Goal: Information Seeking & Learning: Learn about a topic

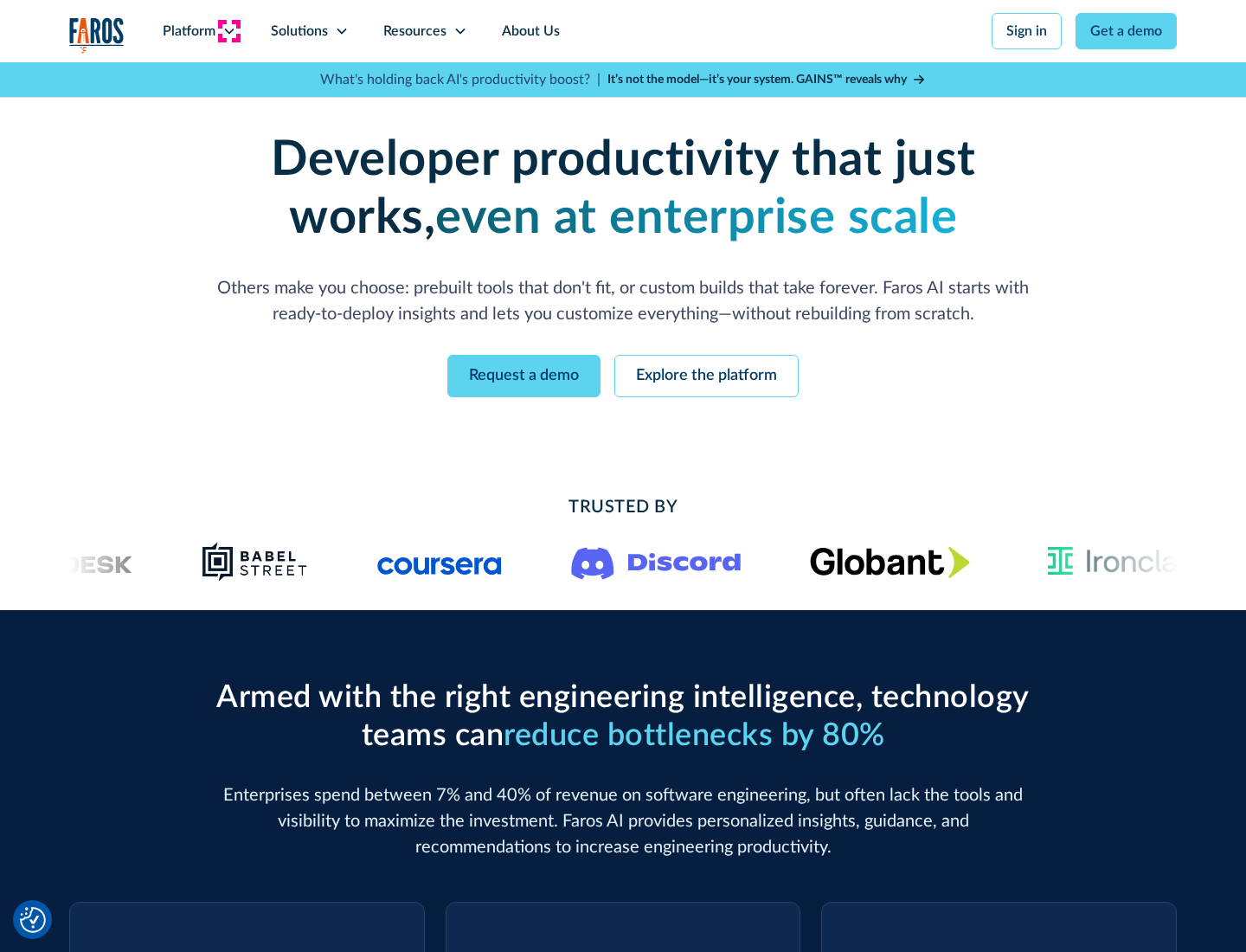
click at [229, 31] on icon at bounding box center [229, 30] width 14 height 14
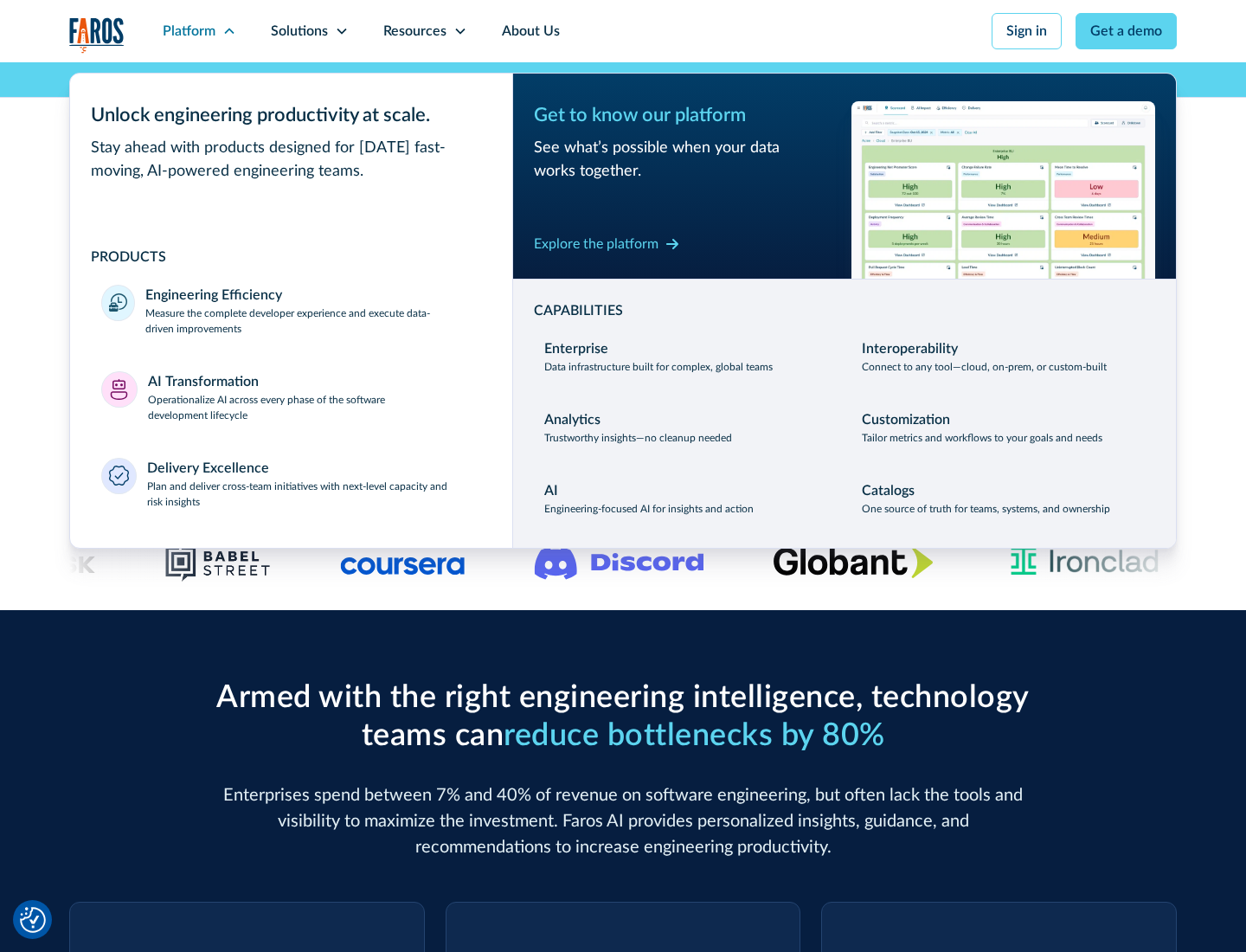
click at [314, 320] on p "Measure the complete developer experience and execute data-driven improvements" at bounding box center [314, 321] width 336 height 31
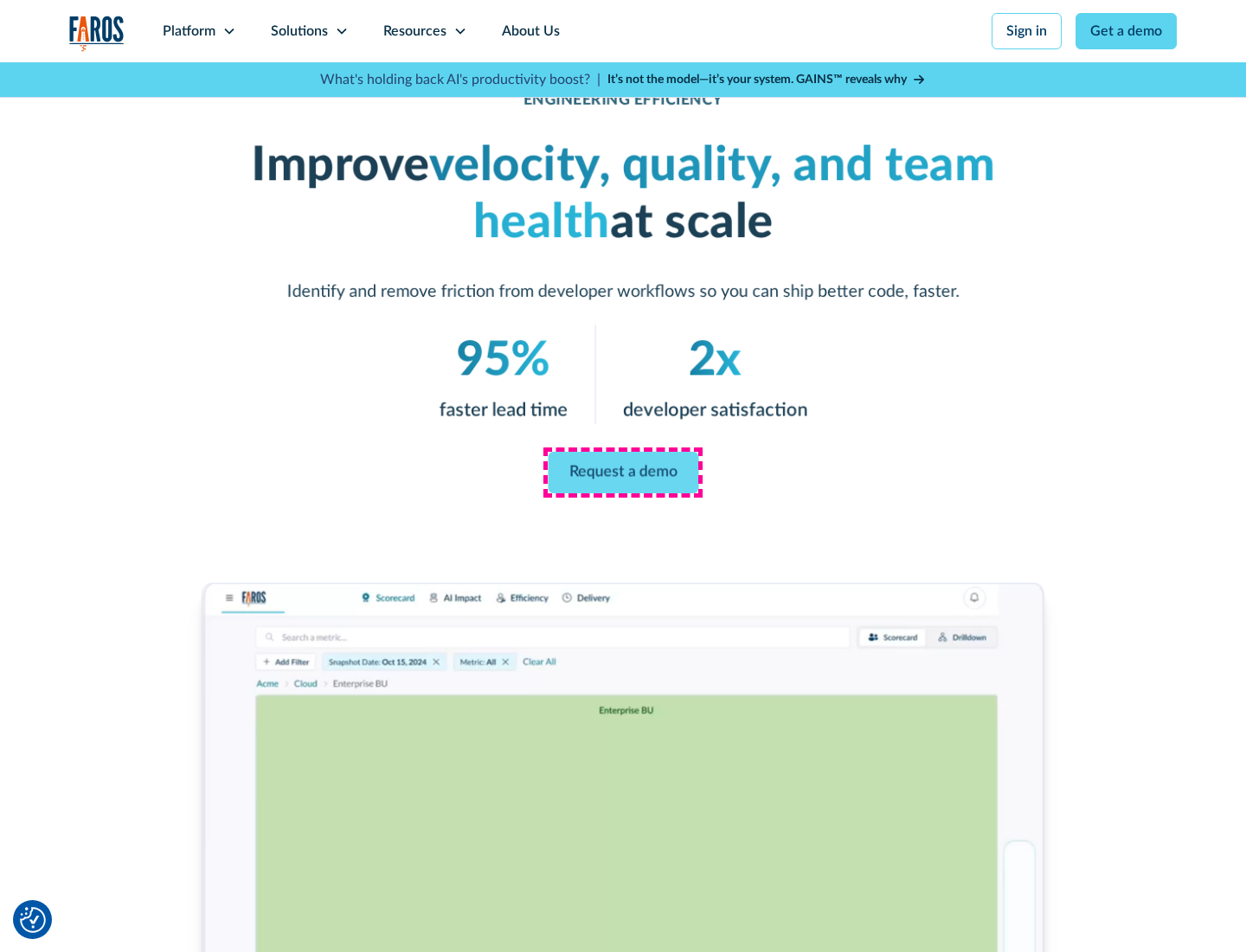
click at [623, 472] on link "Request a demo" at bounding box center [623, 472] width 150 height 42
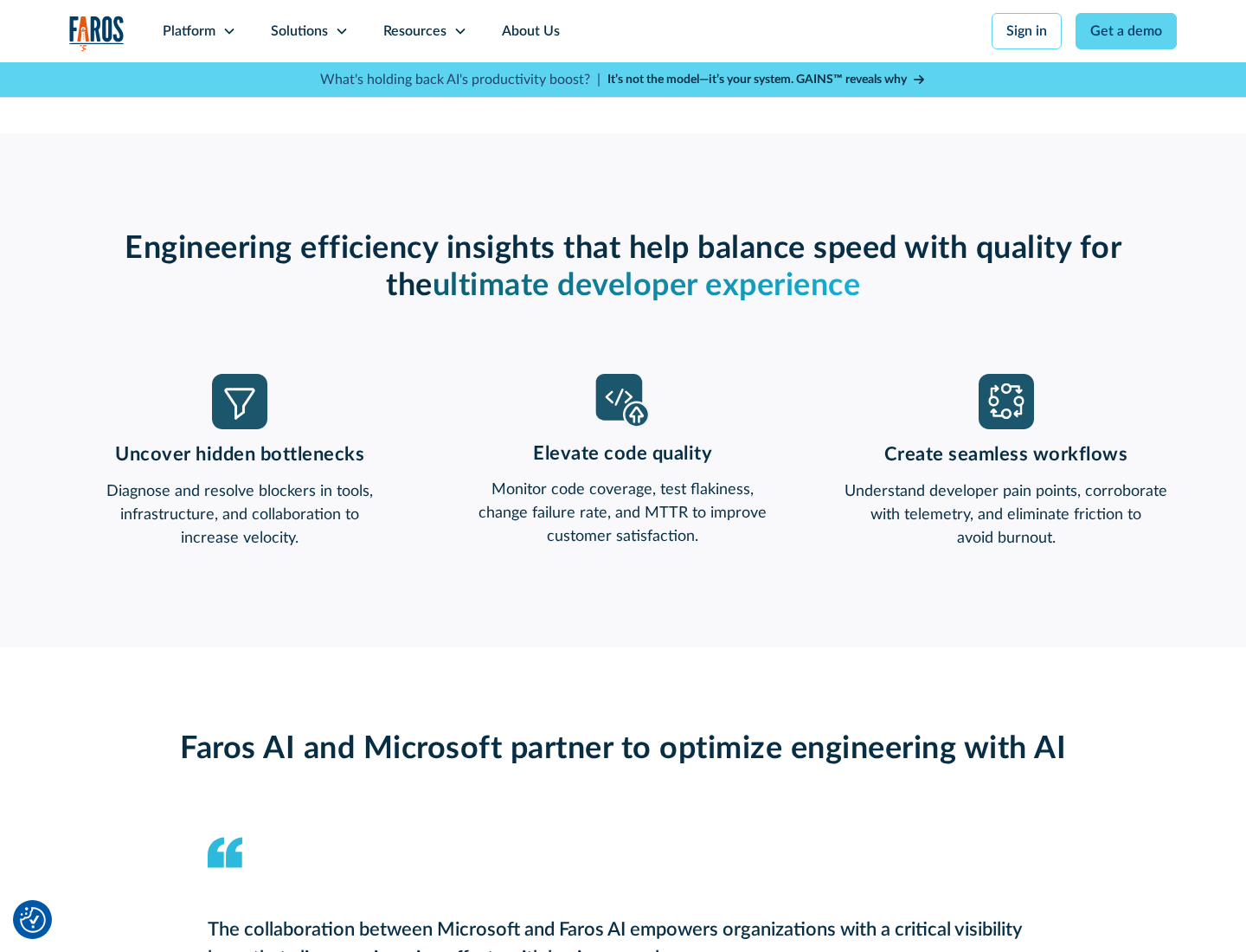
click at [229, 31] on icon at bounding box center [229, 30] width 14 height 14
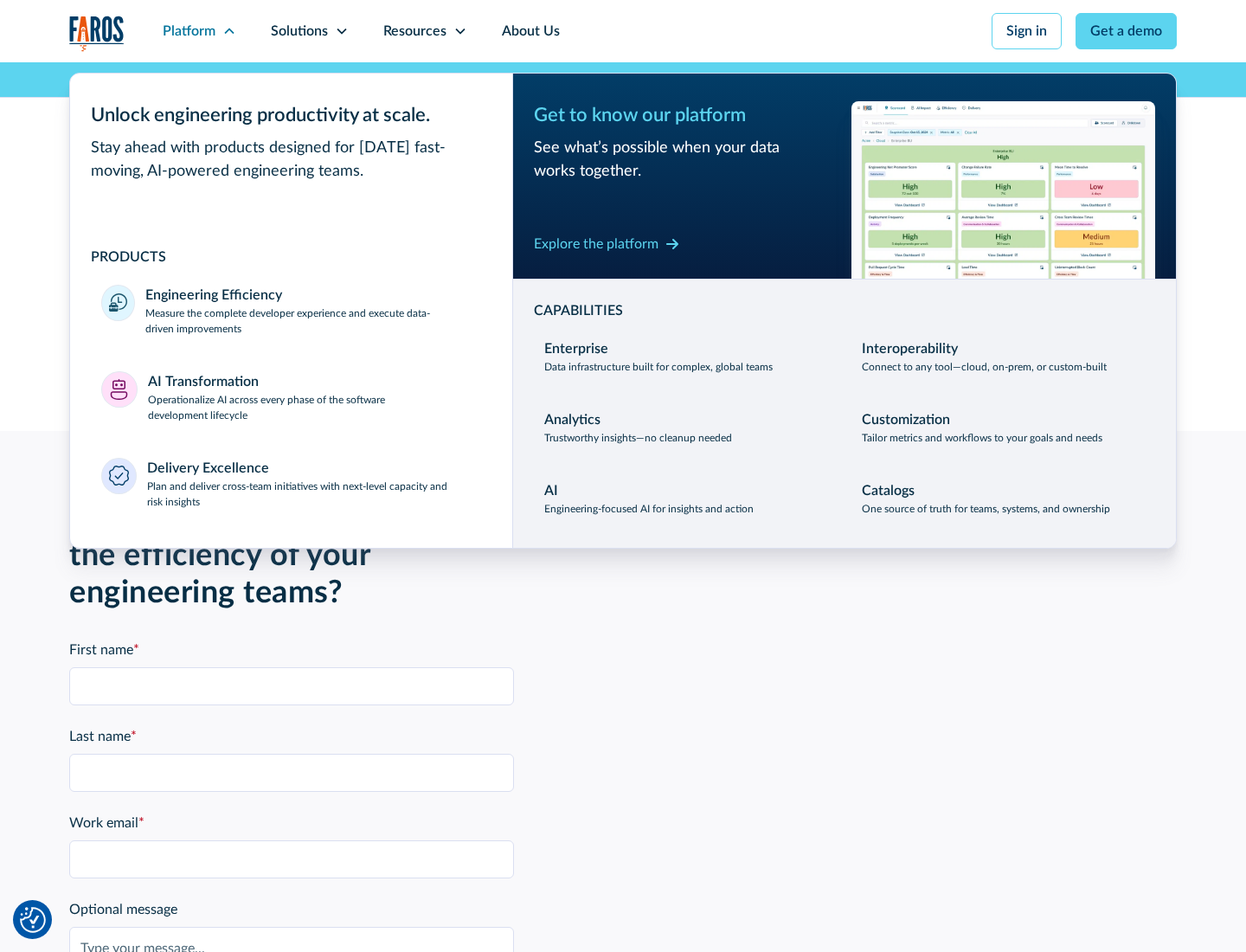
scroll to position [3796, 0]
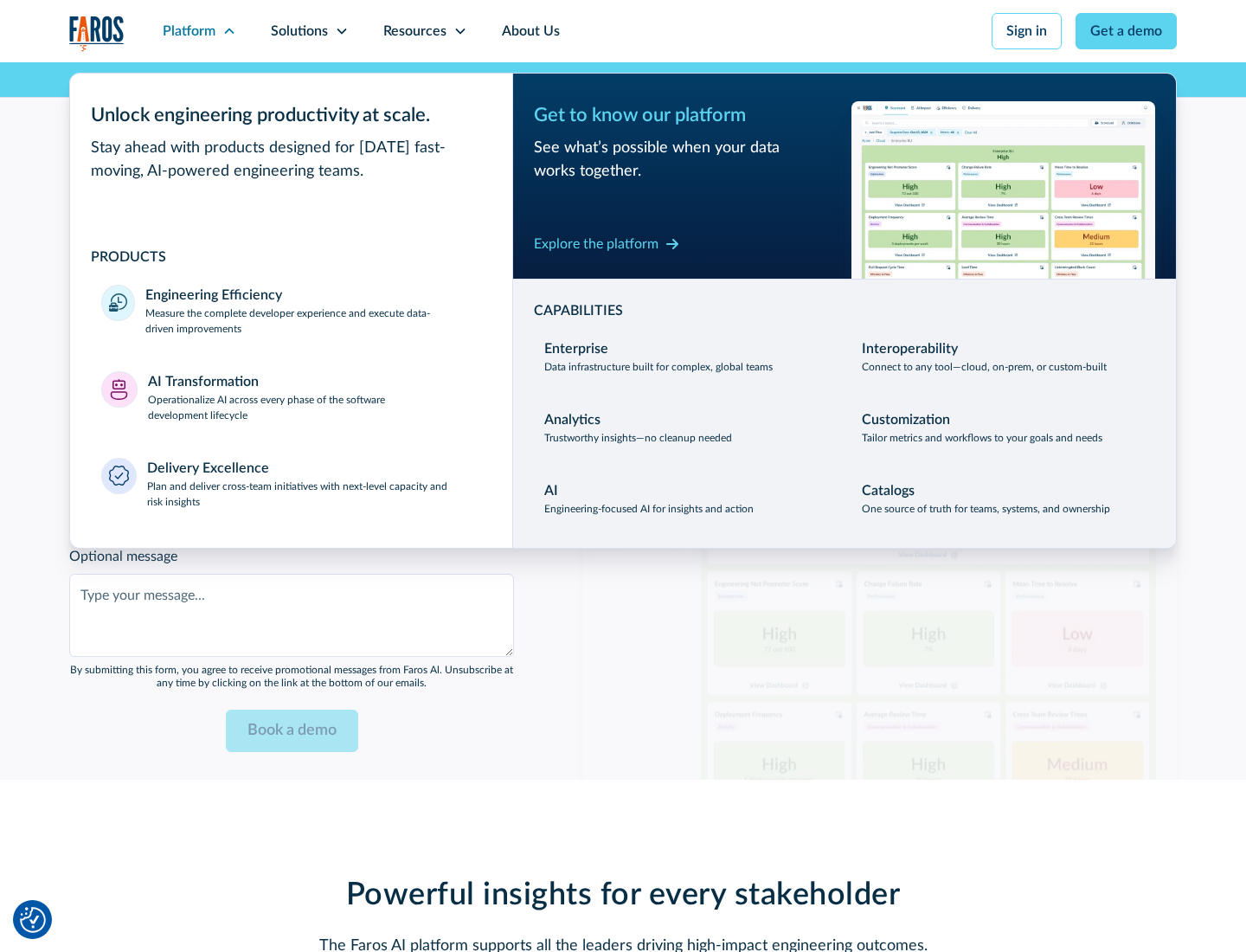
click at [314, 397] on p "Operationalize AI across every phase of the software development lifecycle" at bounding box center [314, 408] width 334 height 31
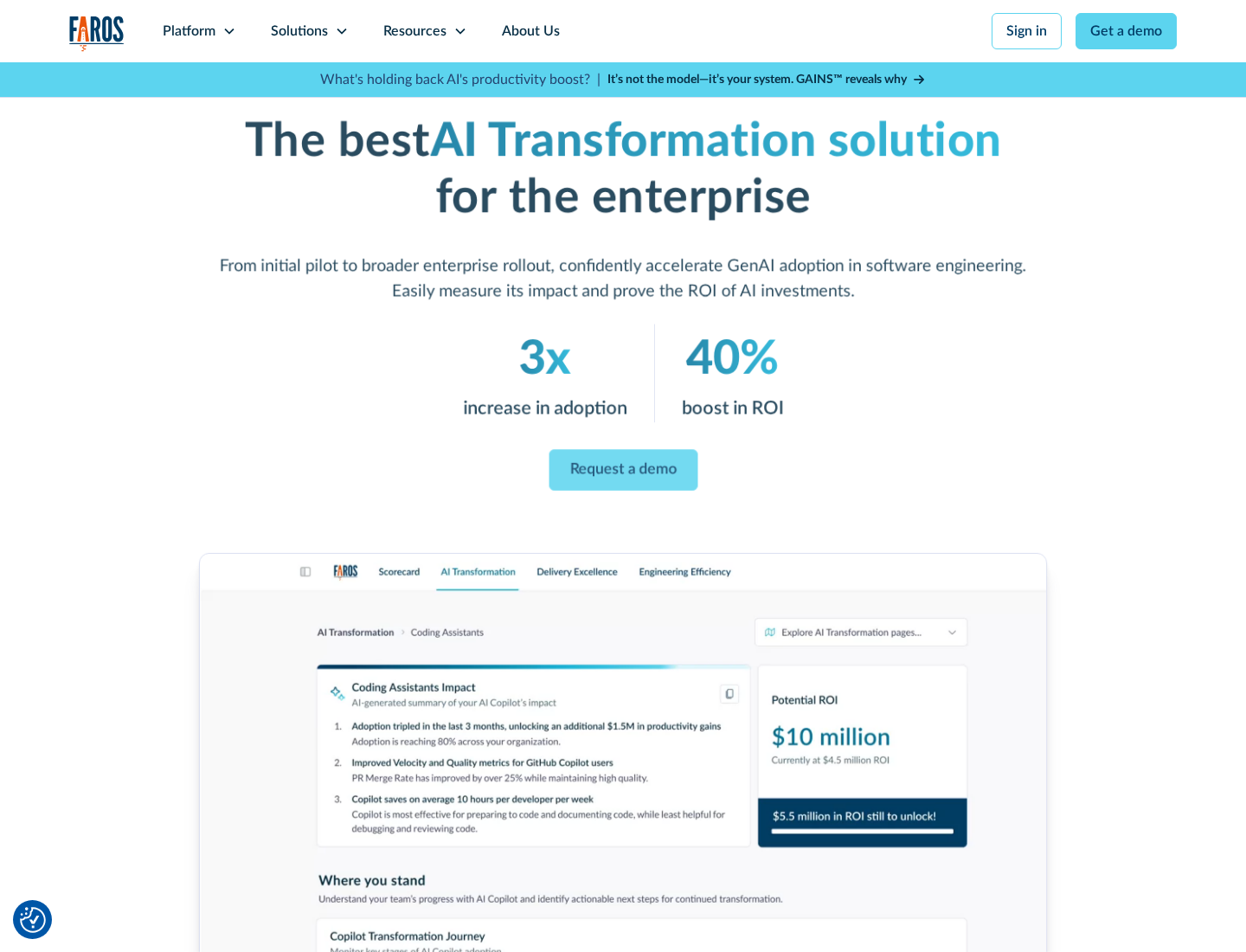
click at [623, 470] on link "Request a demo" at bounding box center [623, 470] width 148 height 42
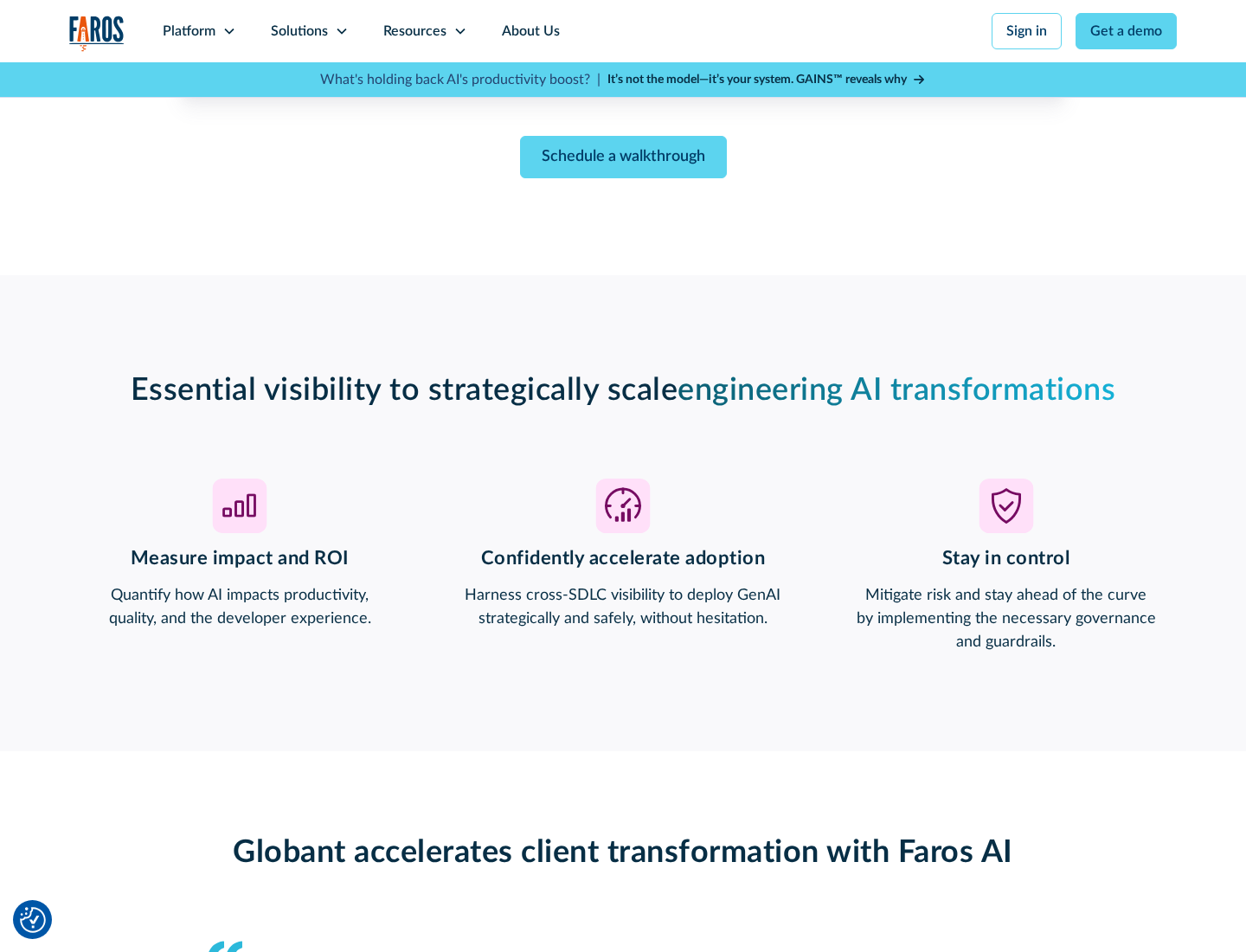
click at [199, 31] on div "Platform" at bounding box center [188, 31] width 53 height 21
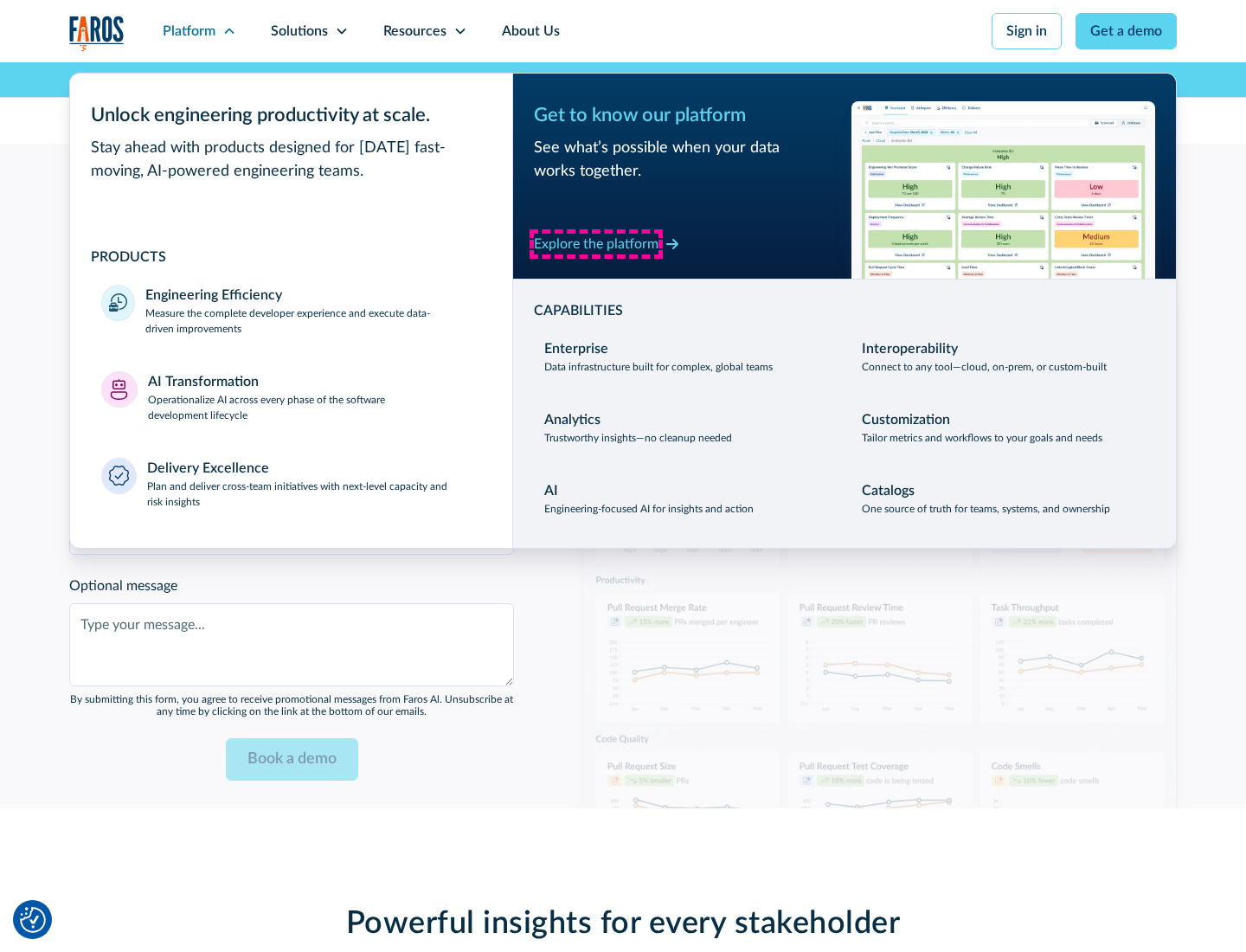
scroll to position [4193, 0]
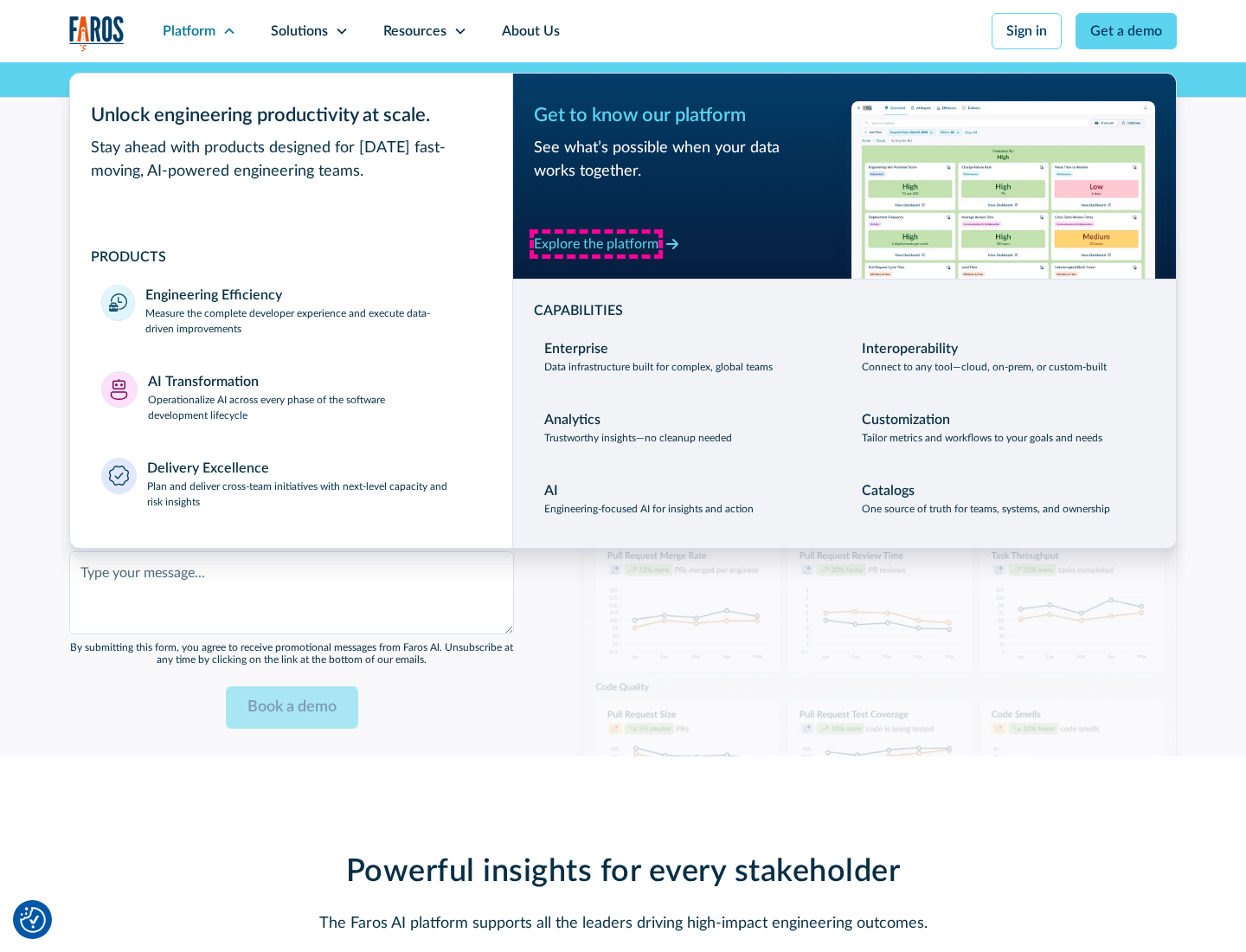
click at [596, 244] on div "Explore the platform" at bounding box center [596, 244] width 125 height 21
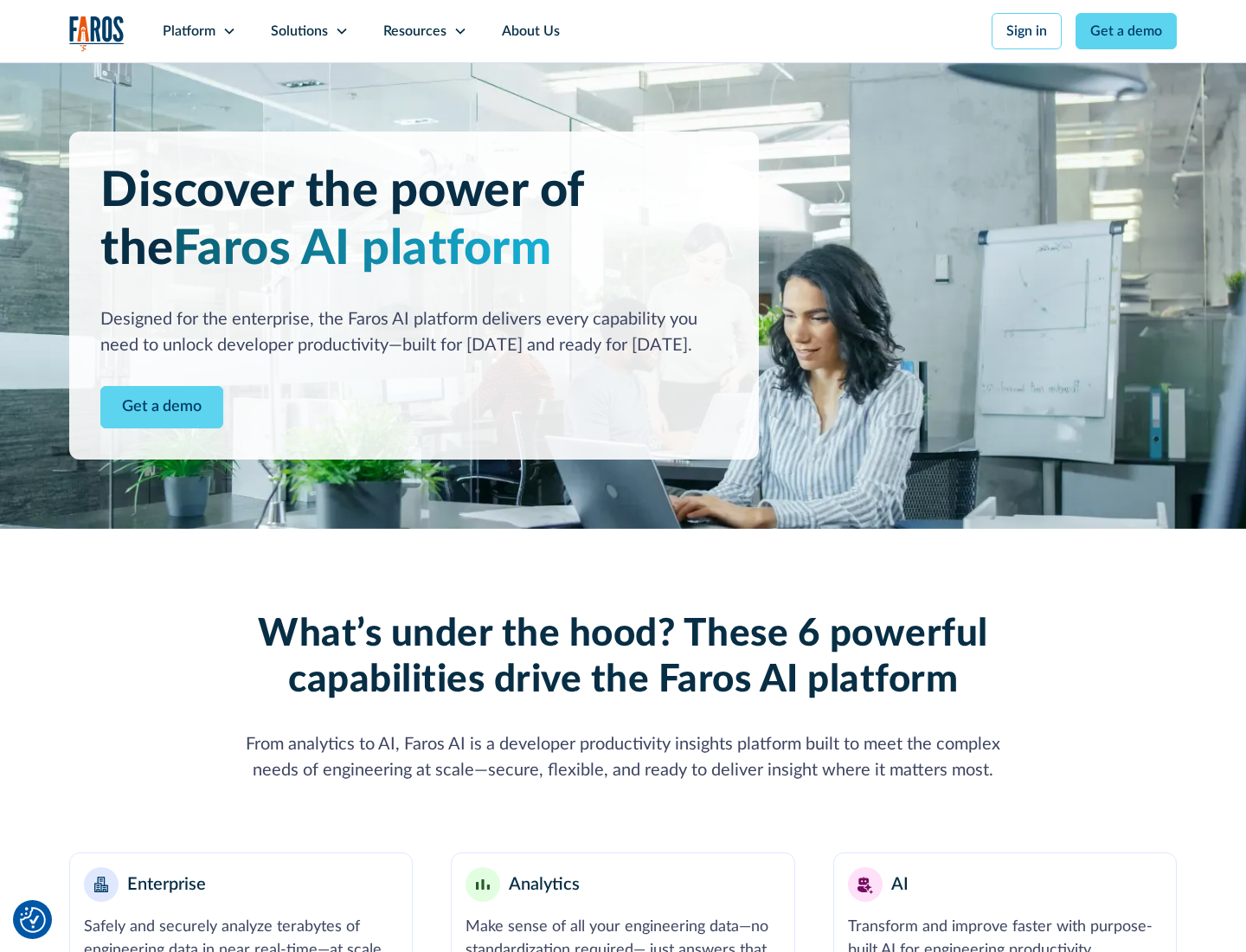
click at [161, 407] on link "Get a demo" at bounding box center [161, 407] width 123 height 42
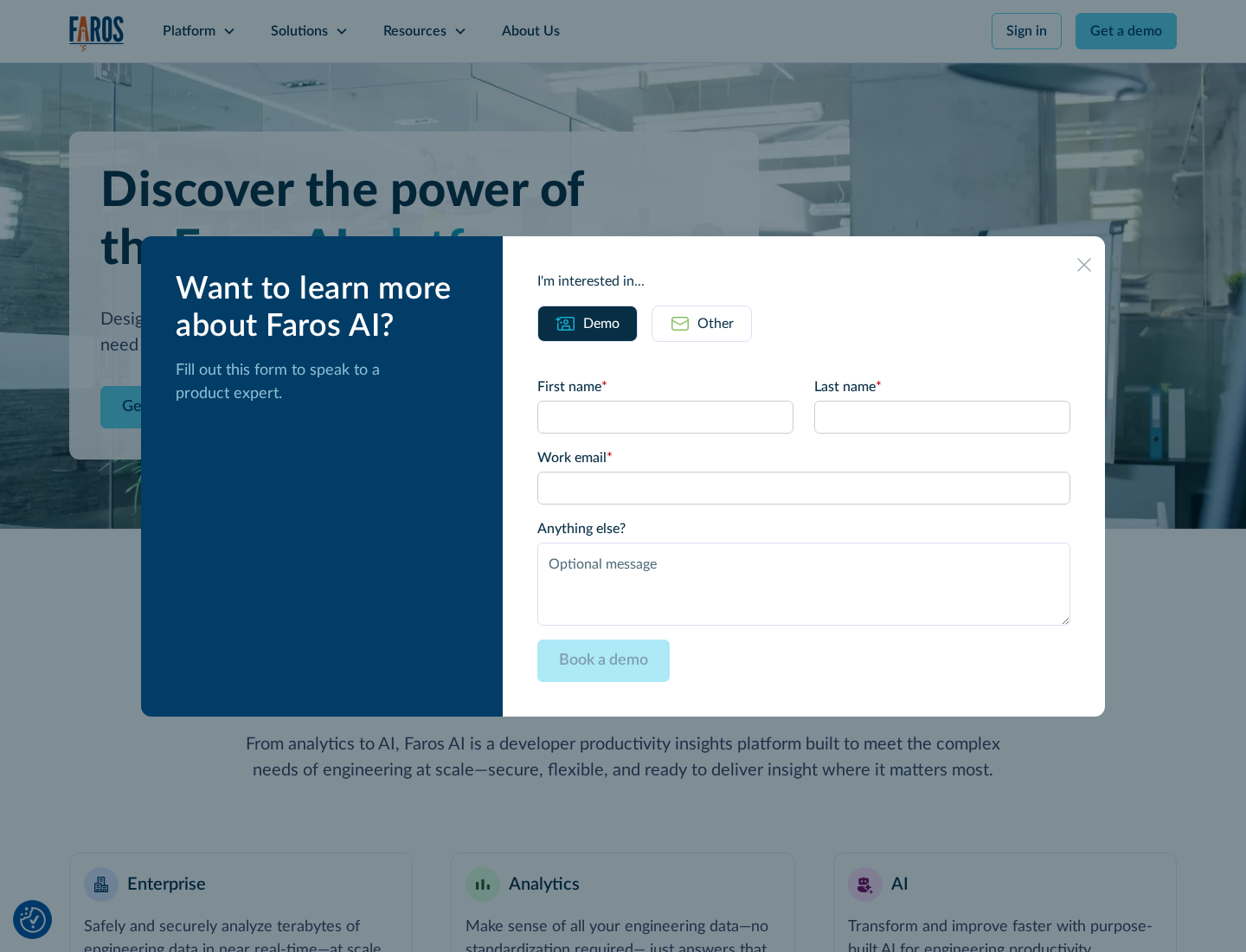
click at [716, 323] on div "Other" at bounding box center [715, 324] width 36 height 21
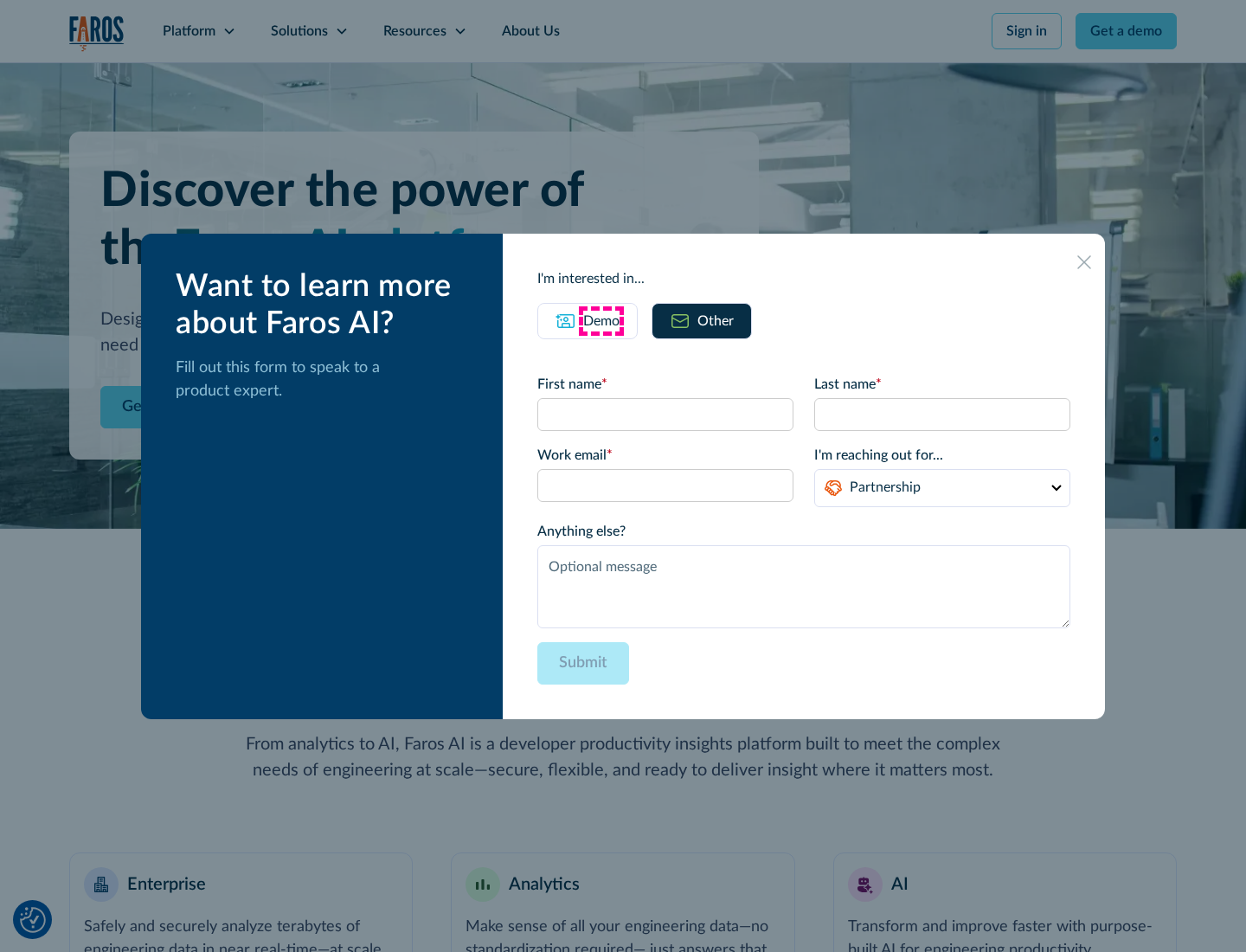
click at [601, 320] on div "Demo" at bounding box center [600, 321] width 36 height 21
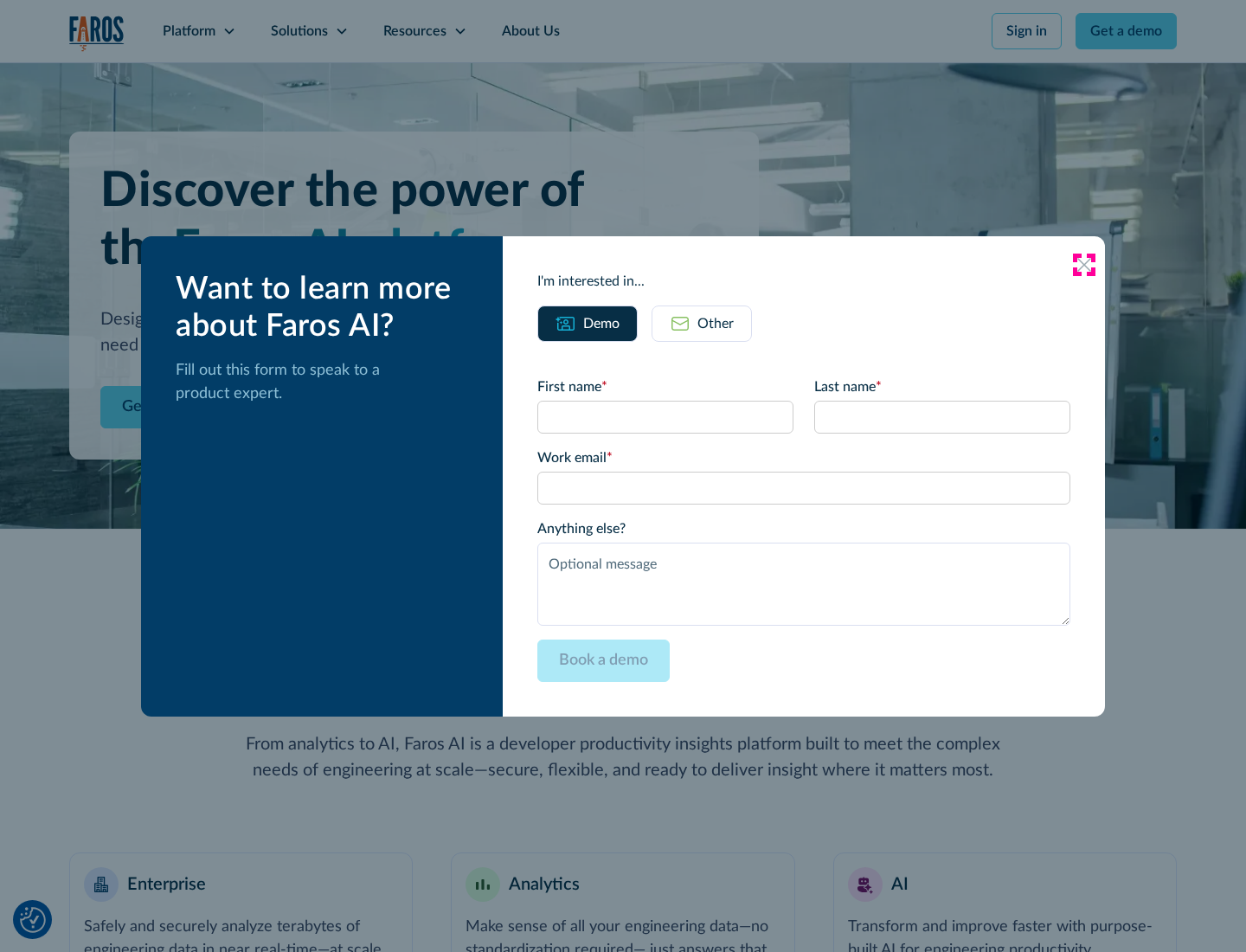
click at [1084, 264] on icon at bounding box center [1084, 265] width 14 height 14
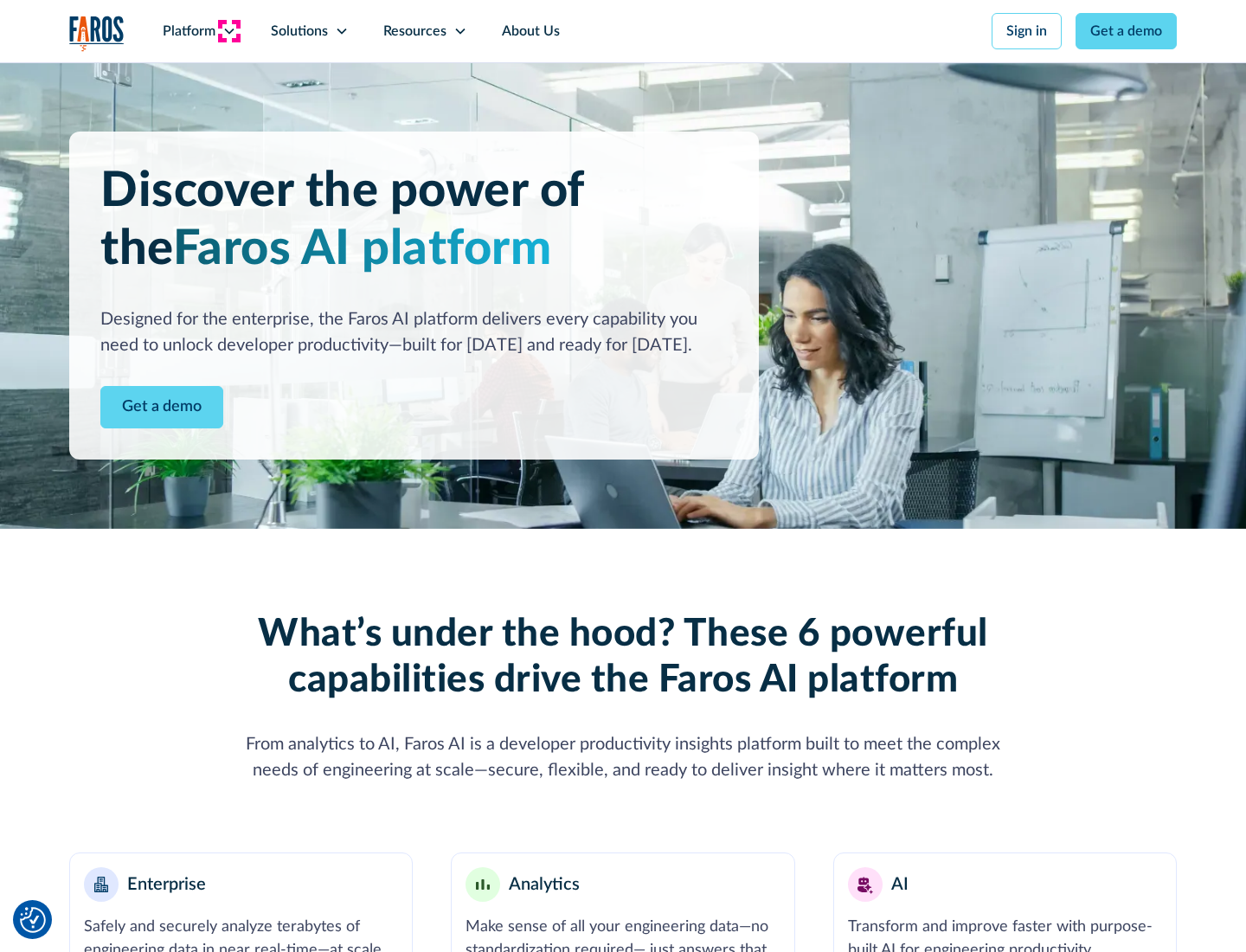
click at [229, 31] on icon at bounding box center [229, 30] width 14 height 14
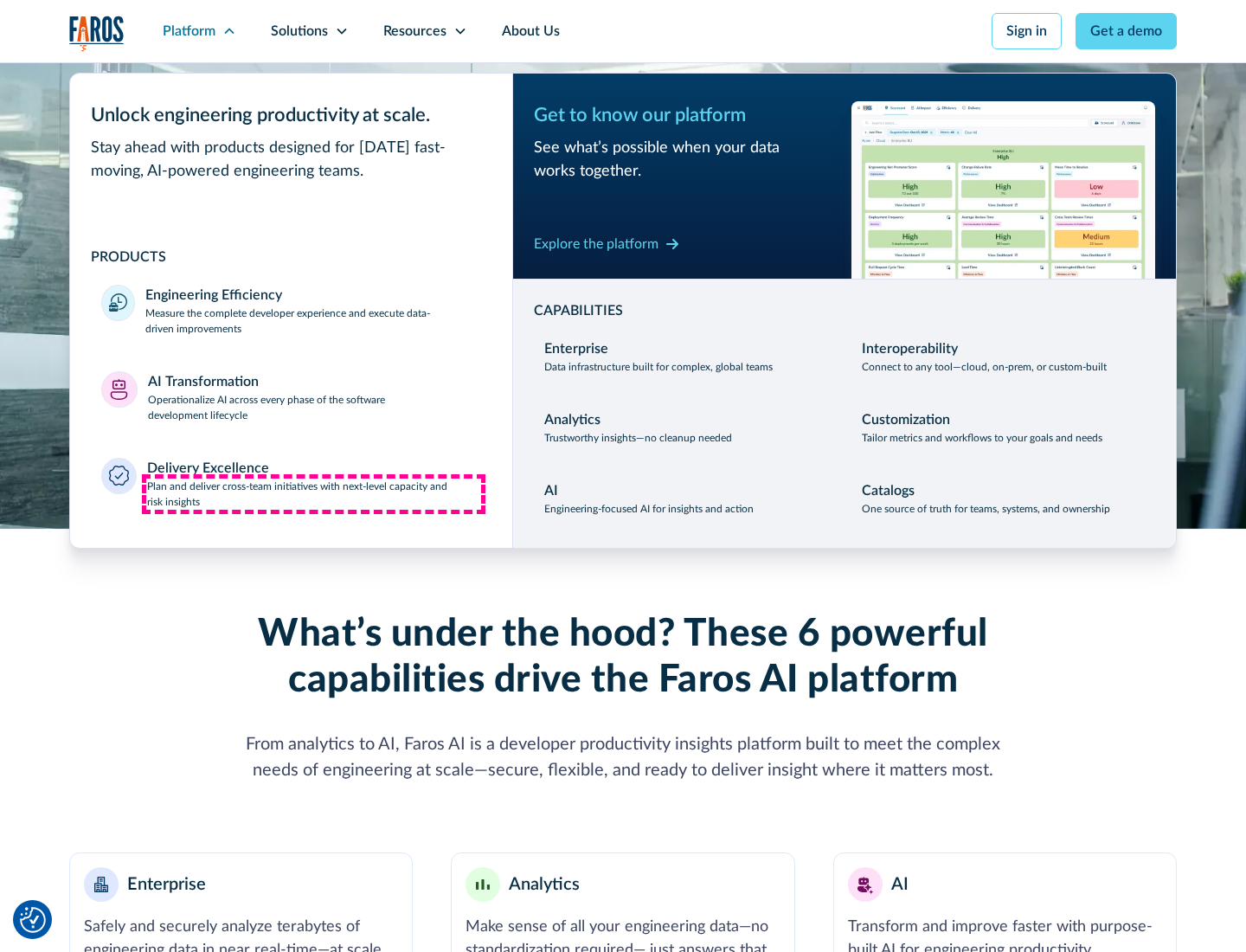
click at [314, 494] on p "Plan and deliver cross-team initiatives with next-level capacity and risk insig…" at bounding box center [314, 494] width 335 height 31
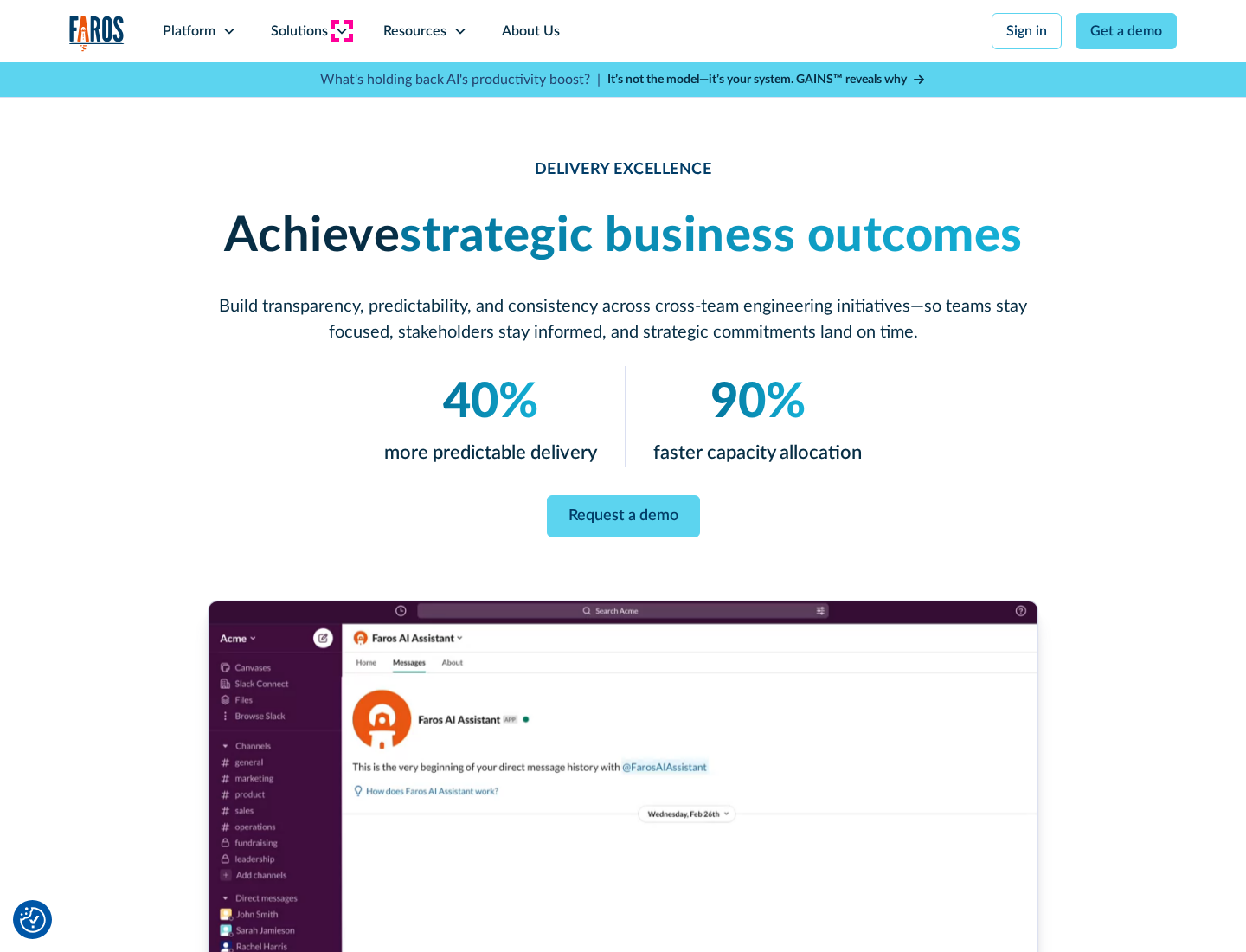
click at [341, 31] on icon at bounding box center [341, 30] width 14 height 14
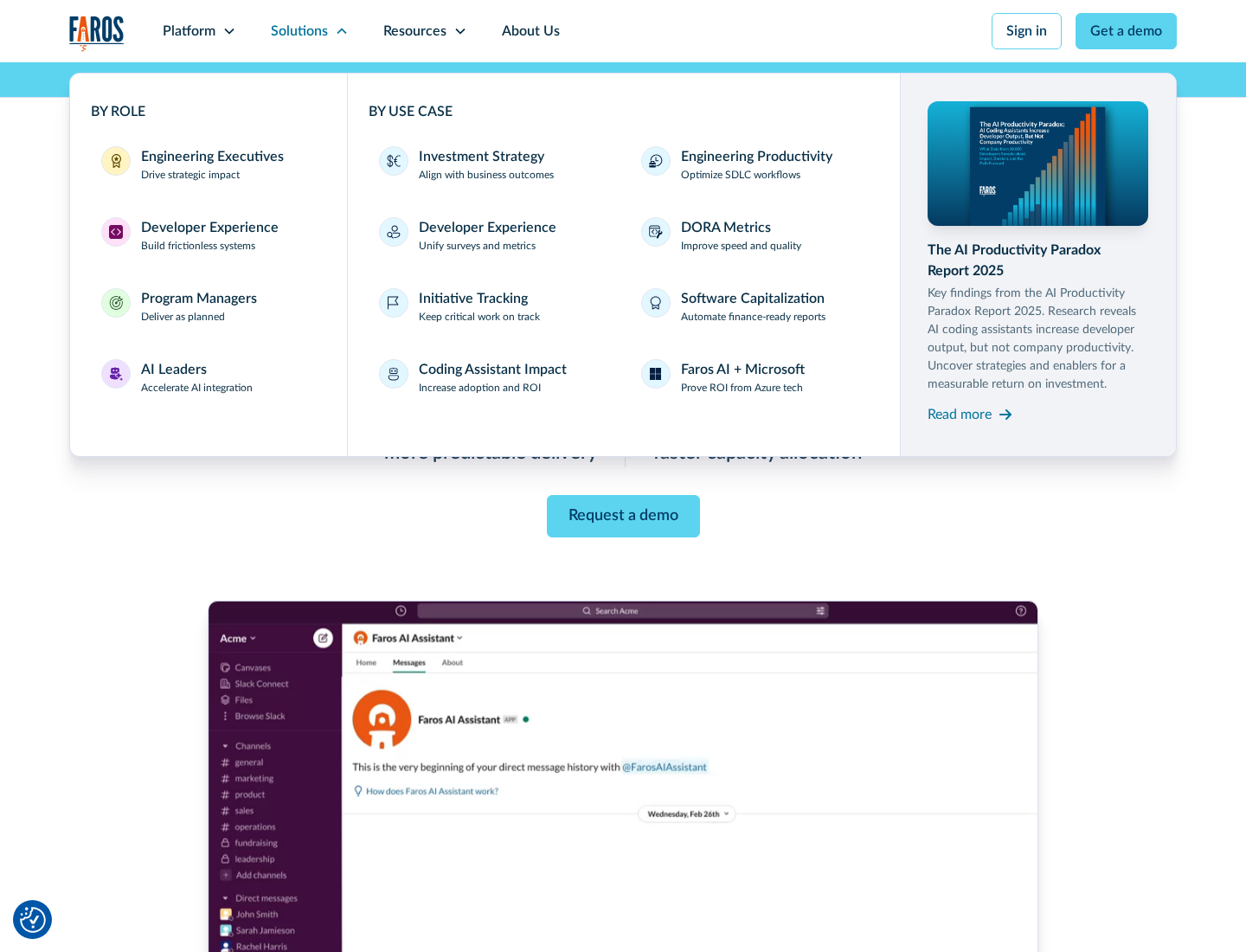
click at [208, 164] on div "Engineering Executives" at bounding box center [212, 157] width 143 height 21
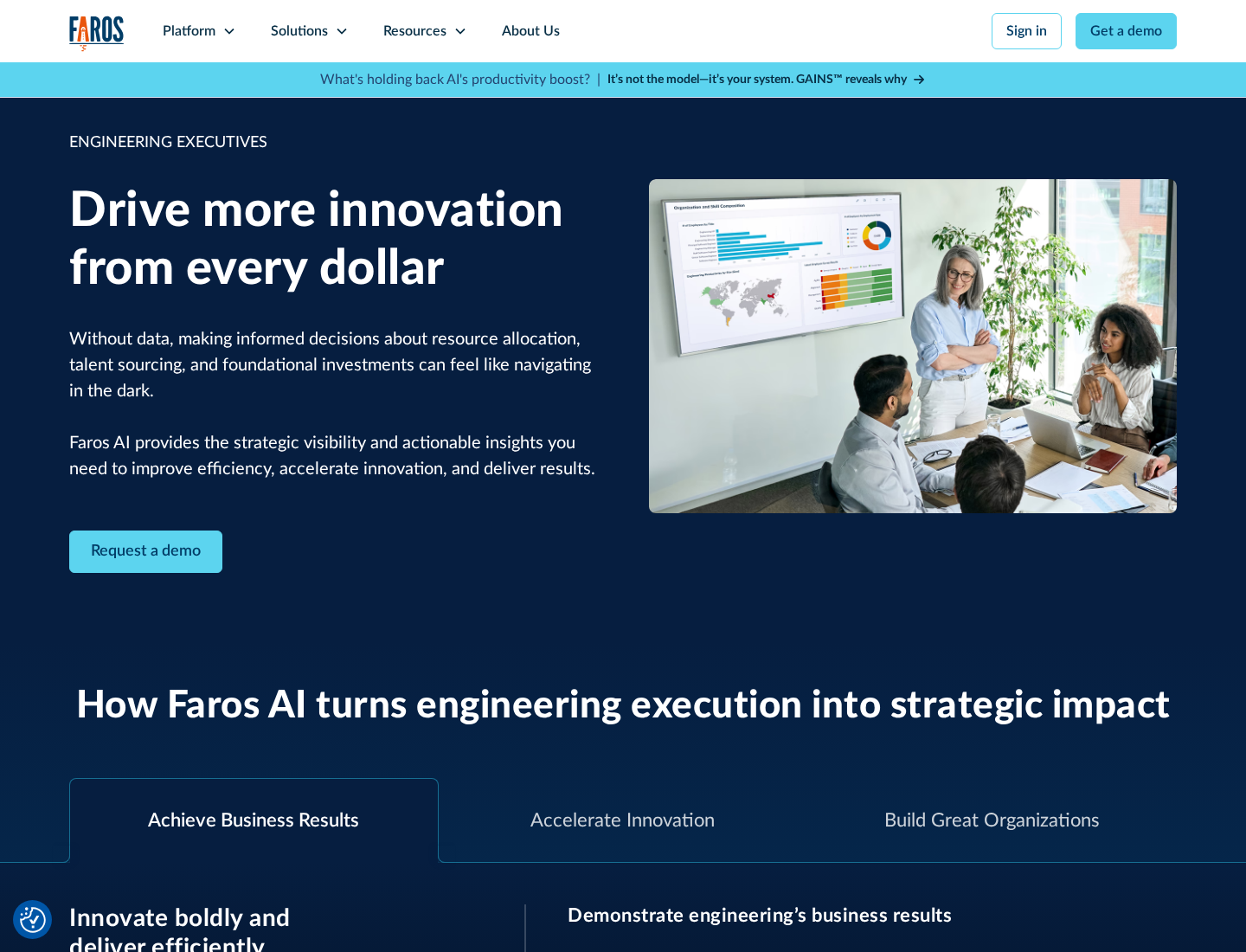
click at [341, 31] on icon at bounding box center [341, 30] width 14 height 14
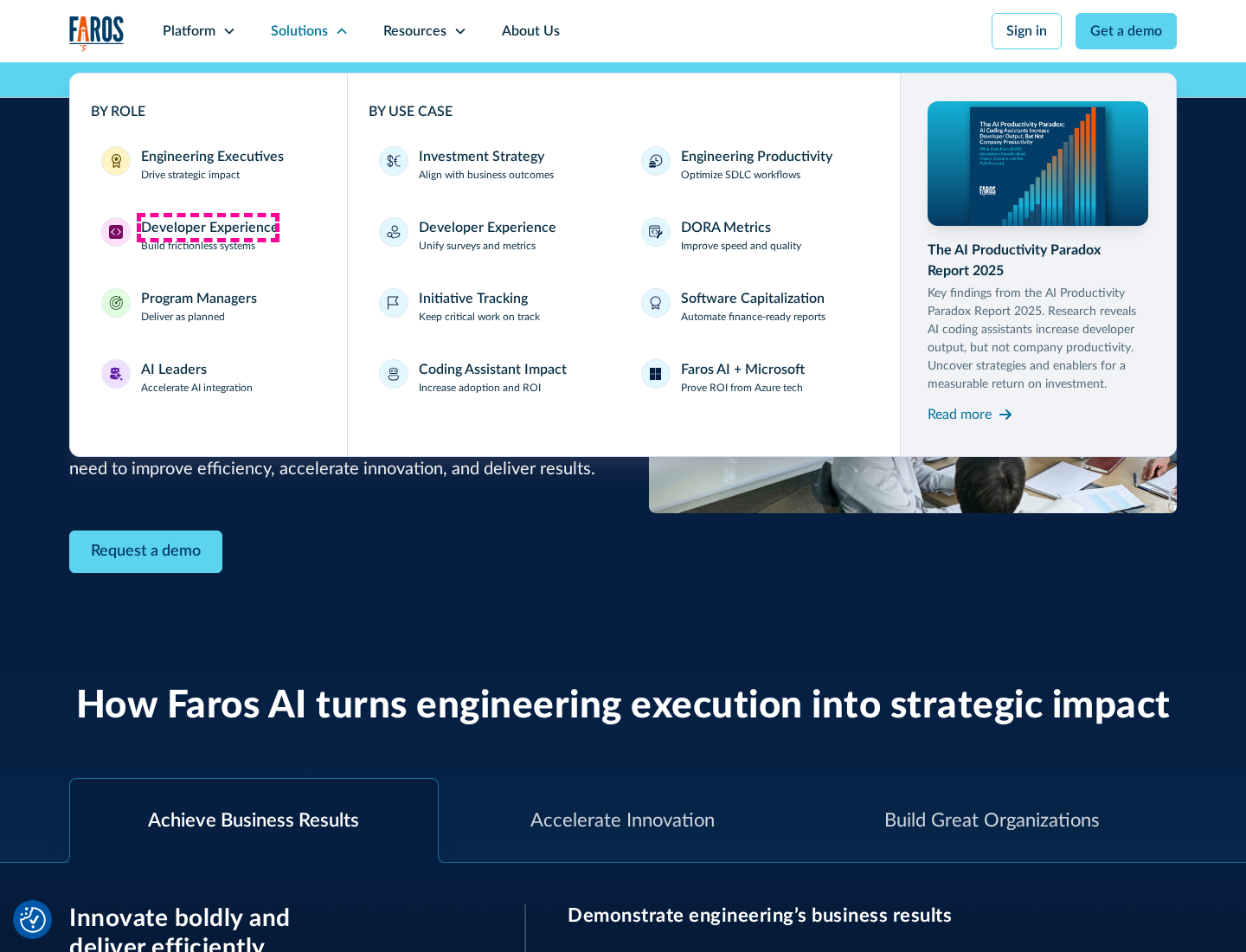
click at [208, 228] on div "Developer Experience" at bounding box center [209, 227] width 137 height 21
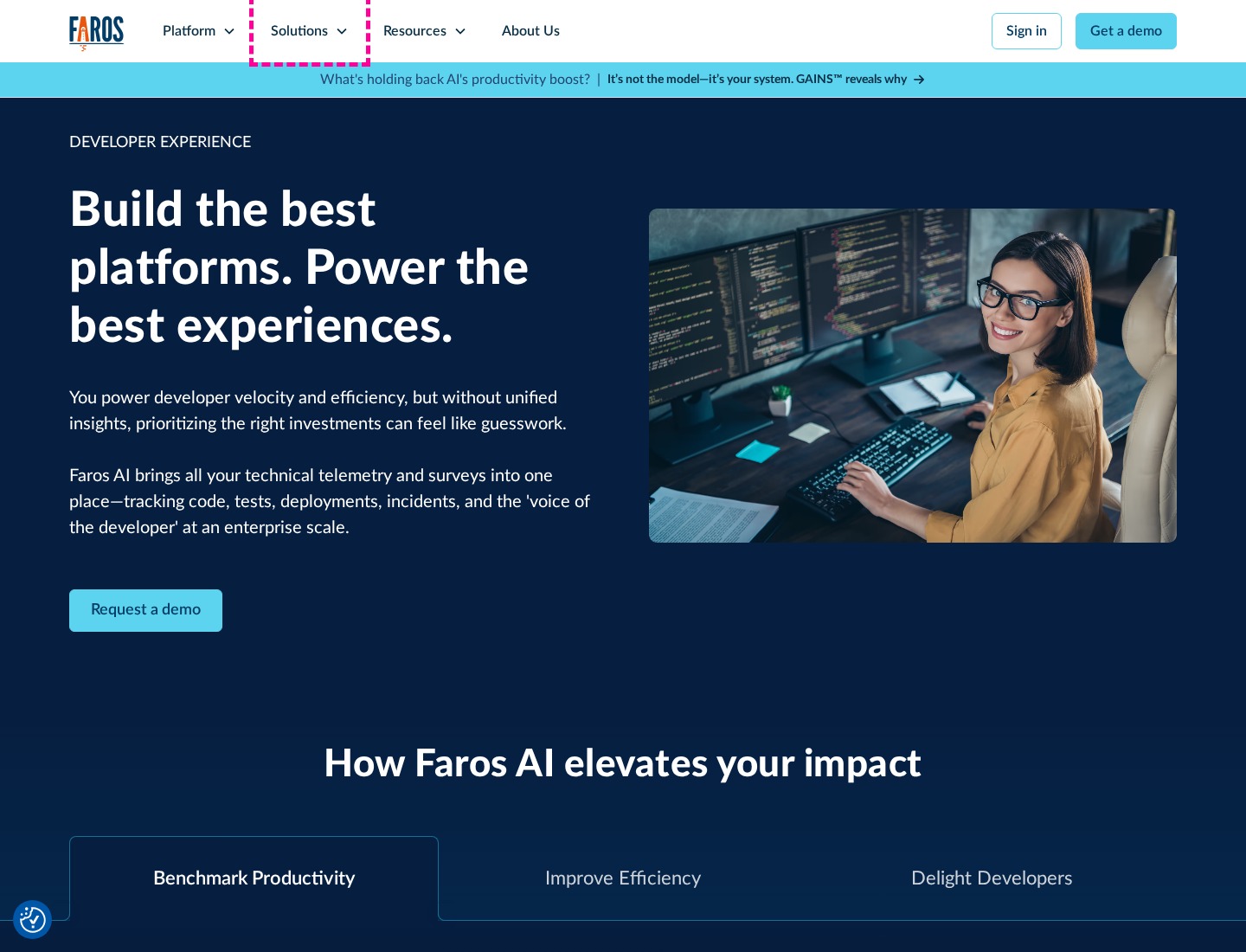
click at [309, 31] on div "Solutions" at bounding box center [300, 31] width 57 height 21
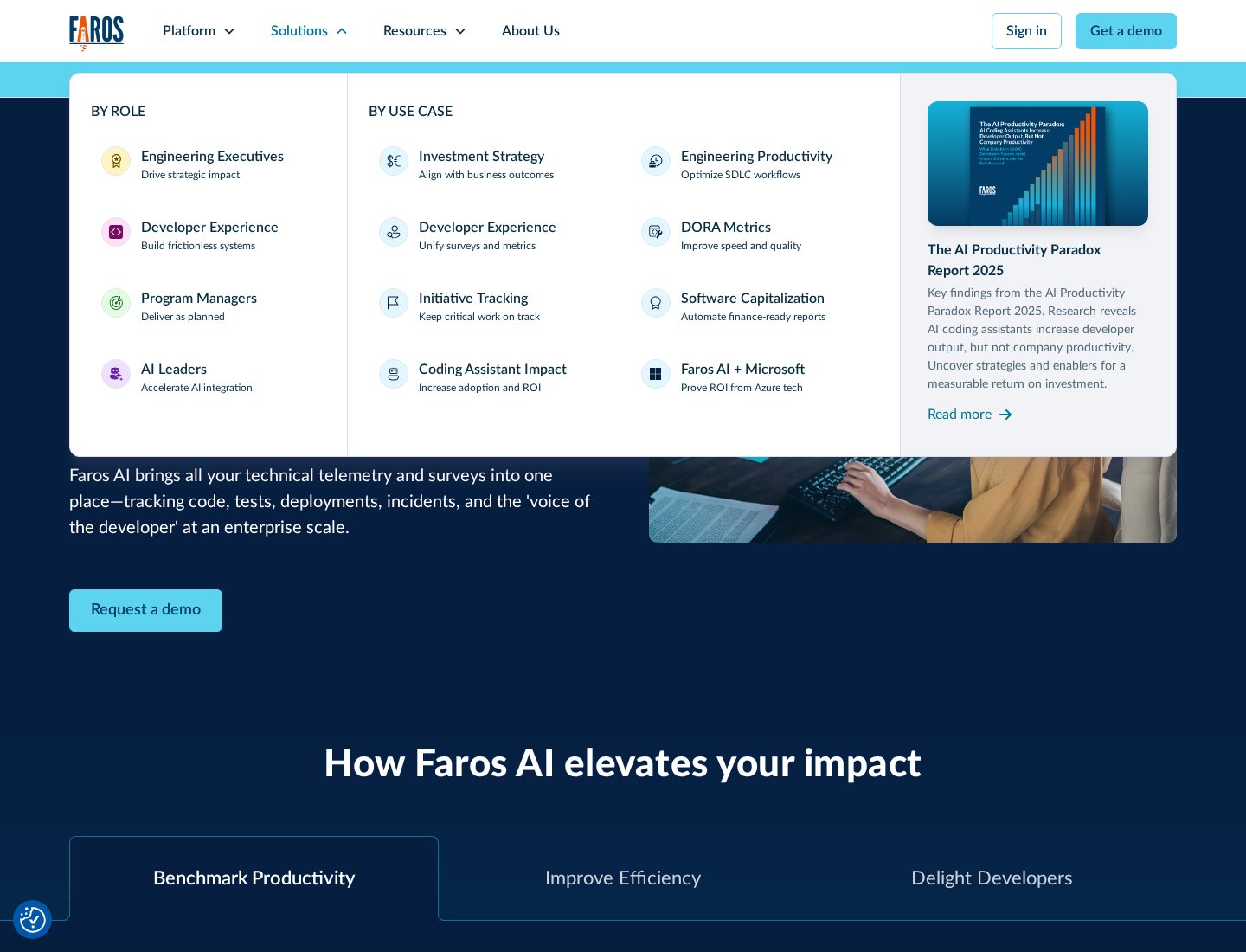
click at [198, 306] on div "Program Managers" at bounding box center [199, 298] width 116 height 21
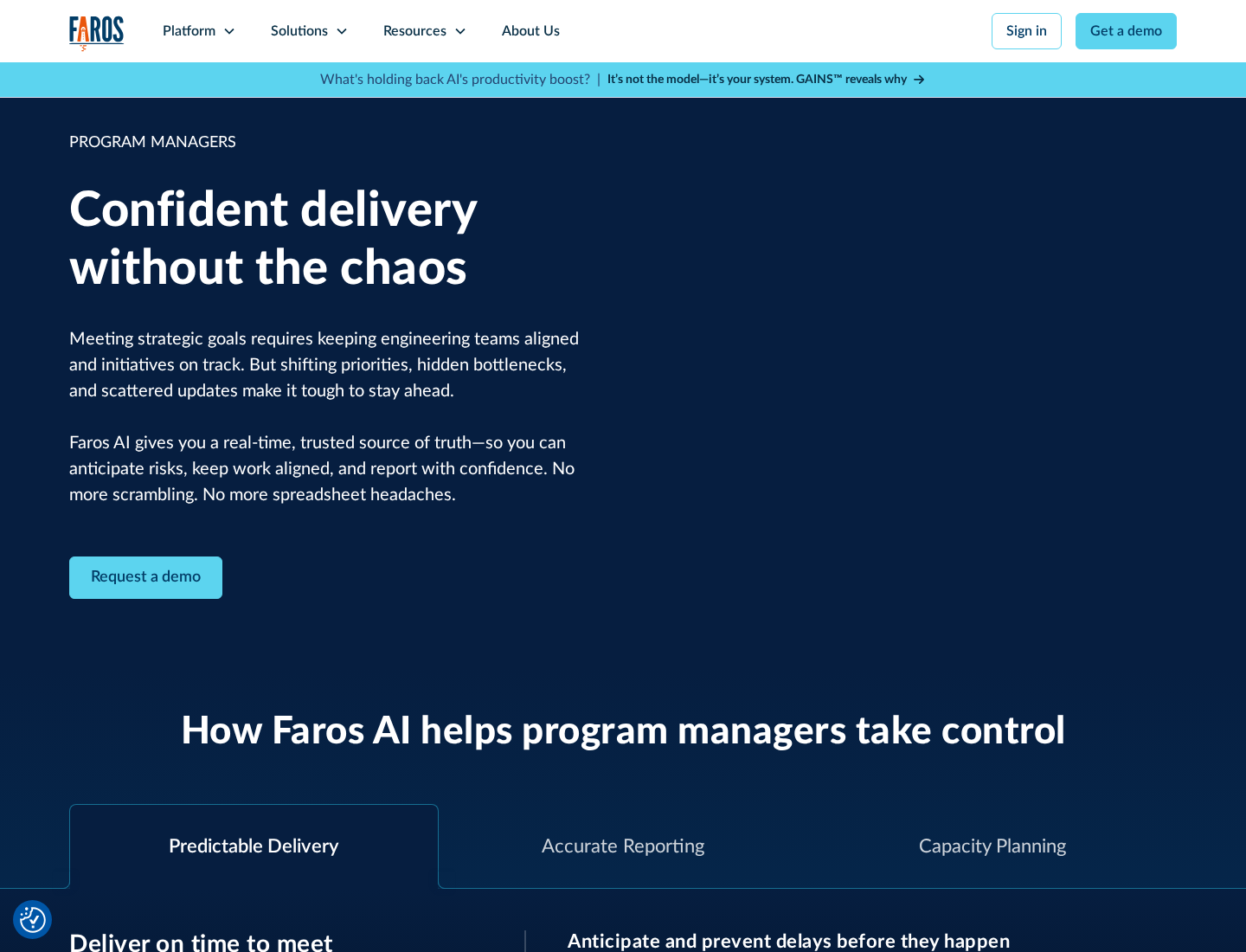
click at [341, 31] on icon at bounding box center [341, 30] width 14 height 14
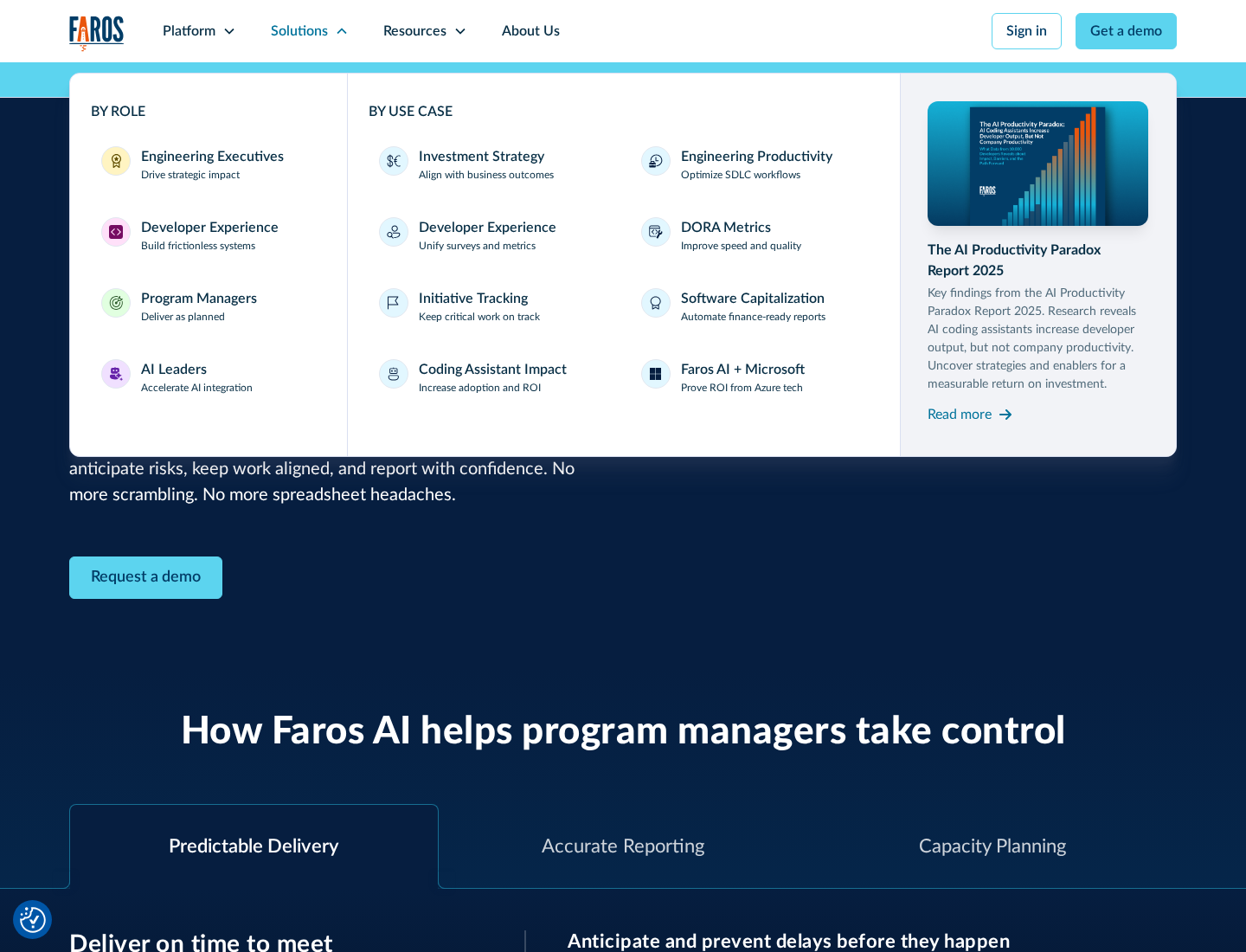
click at [197, 377] on div "AI Leaders" at bounding box center [173, 369] width 65 height 21
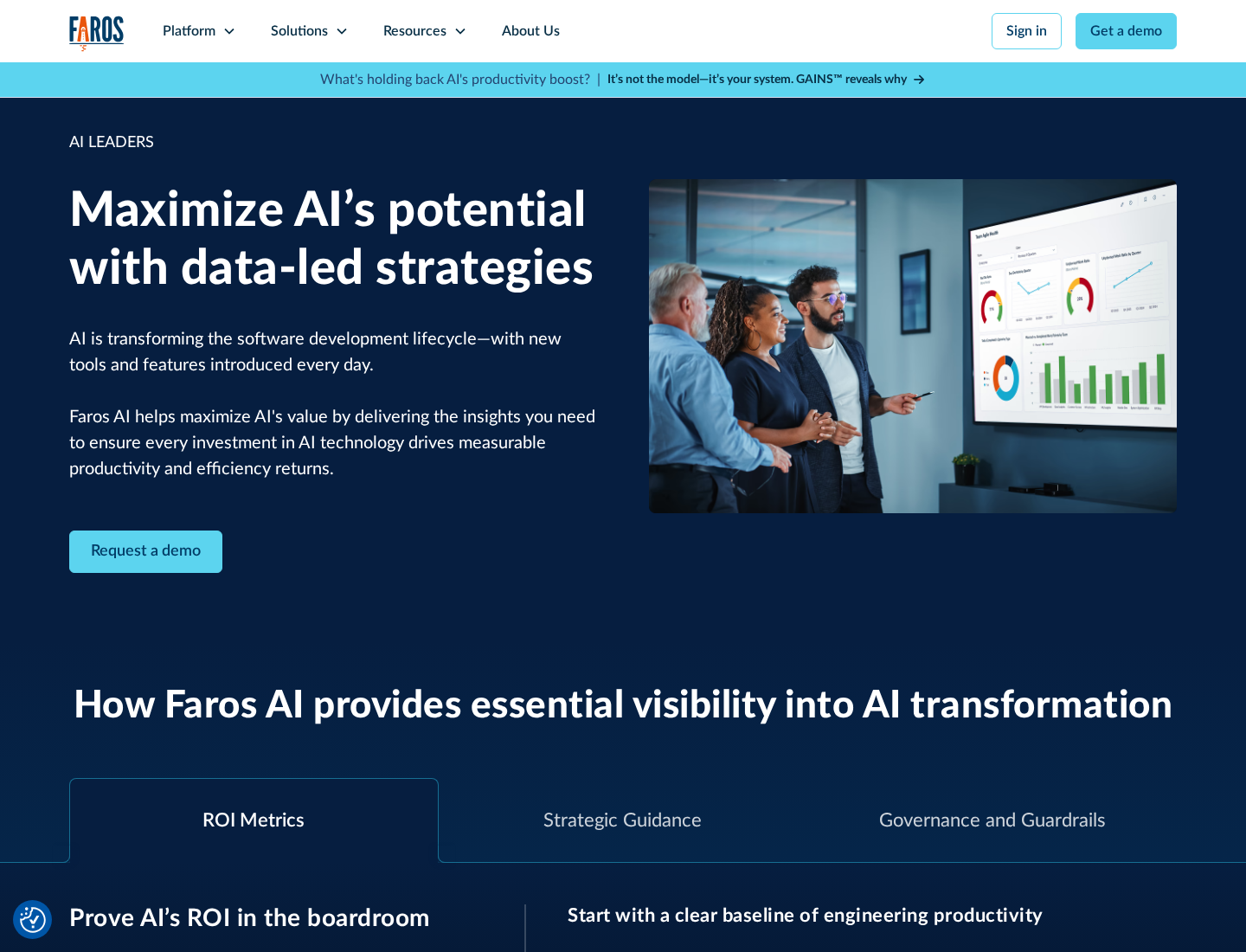
click at [341, 31] on icon at bounding box center [341, 30] width 14 height 14
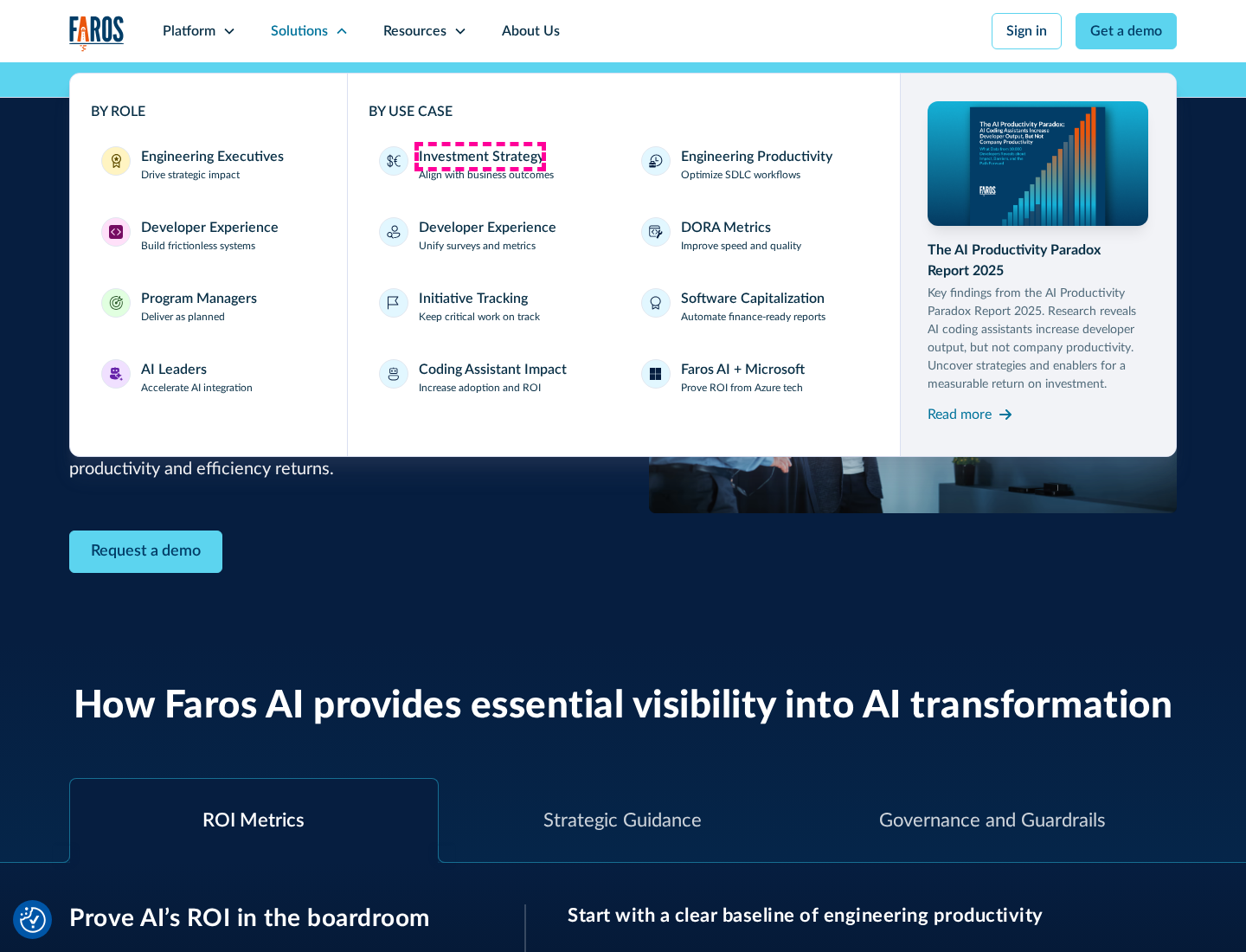
click at [480, 157] on div "Investment Strategy" at bounding box center [481, 157] width 125 height 21
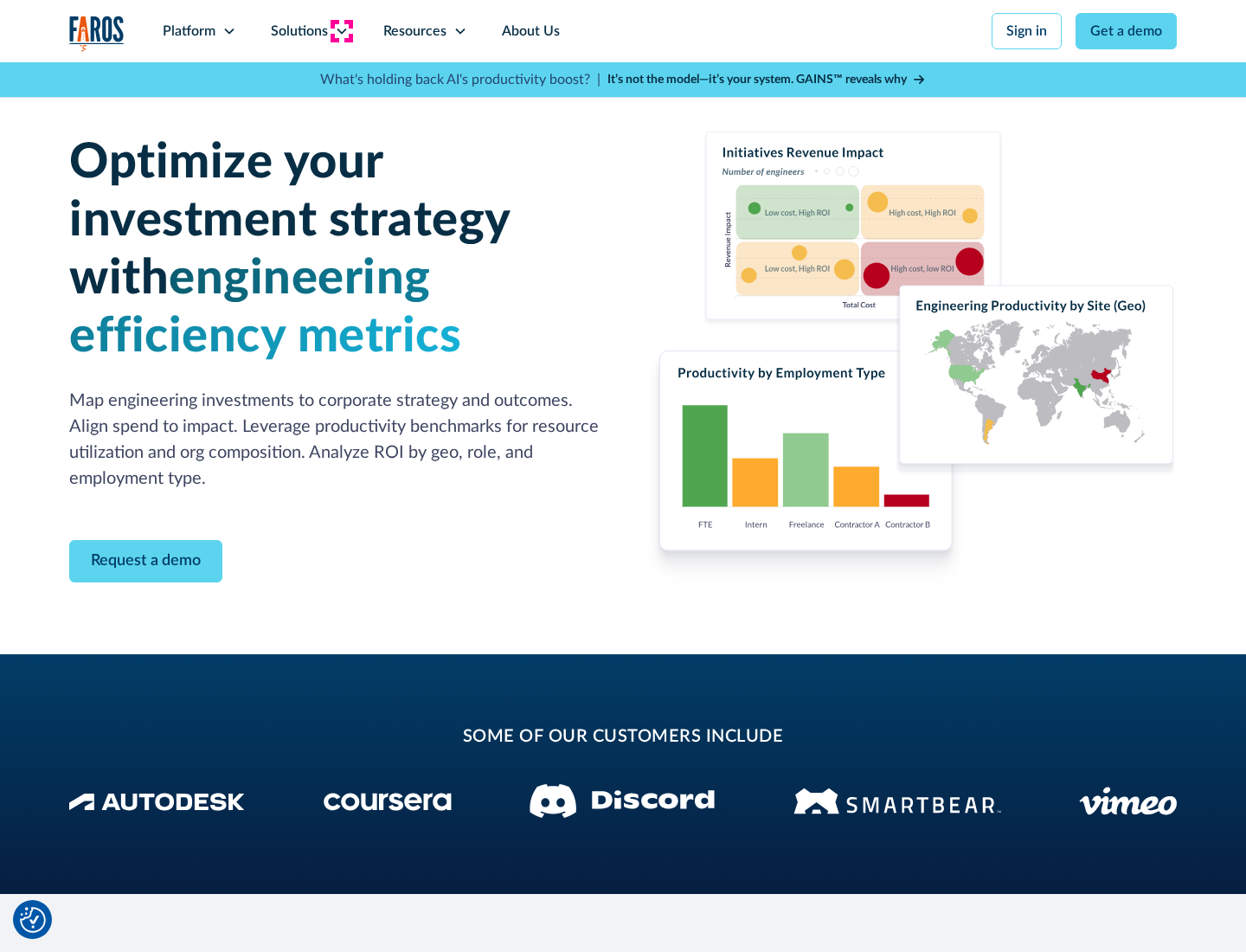
click at [341, 31] on icon at bounding box center [341, 30] width 14 height 14
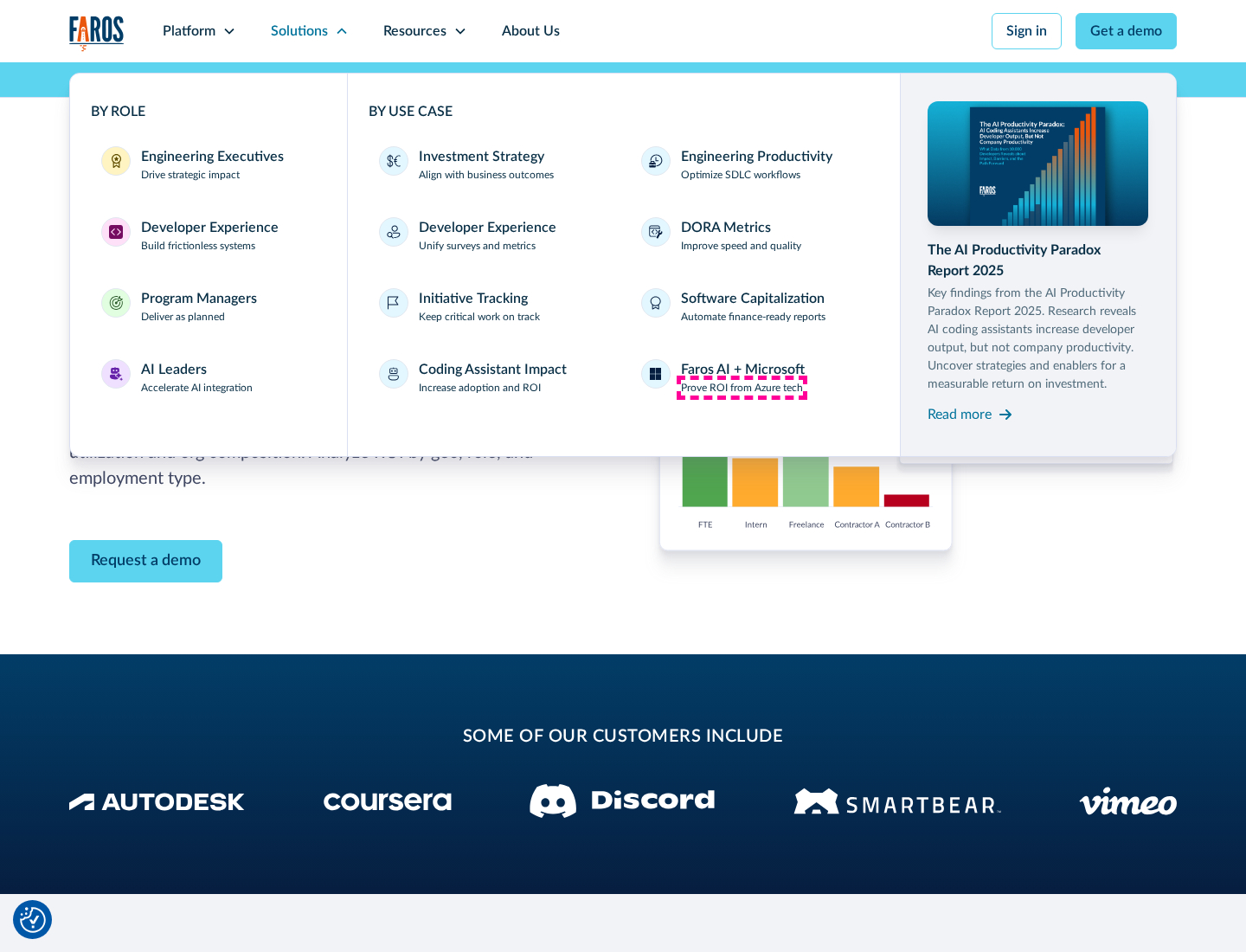
click at [742, 387] on p "Prove ROI from Azure tech" at bounding box center [742, 387] width 122 height 16
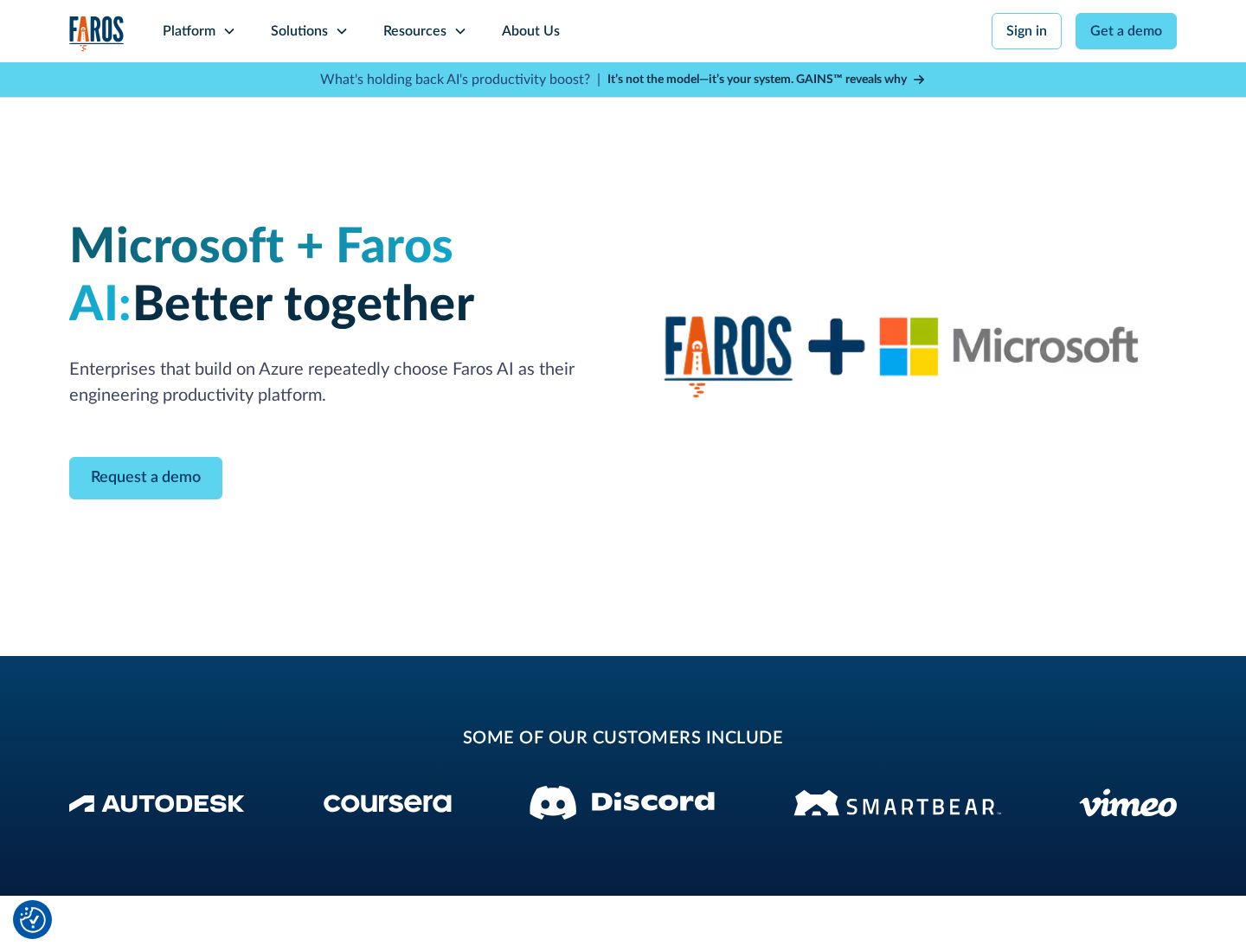
click at [341, 31] on icon at bounding box center [341, 30] width 14 height 14
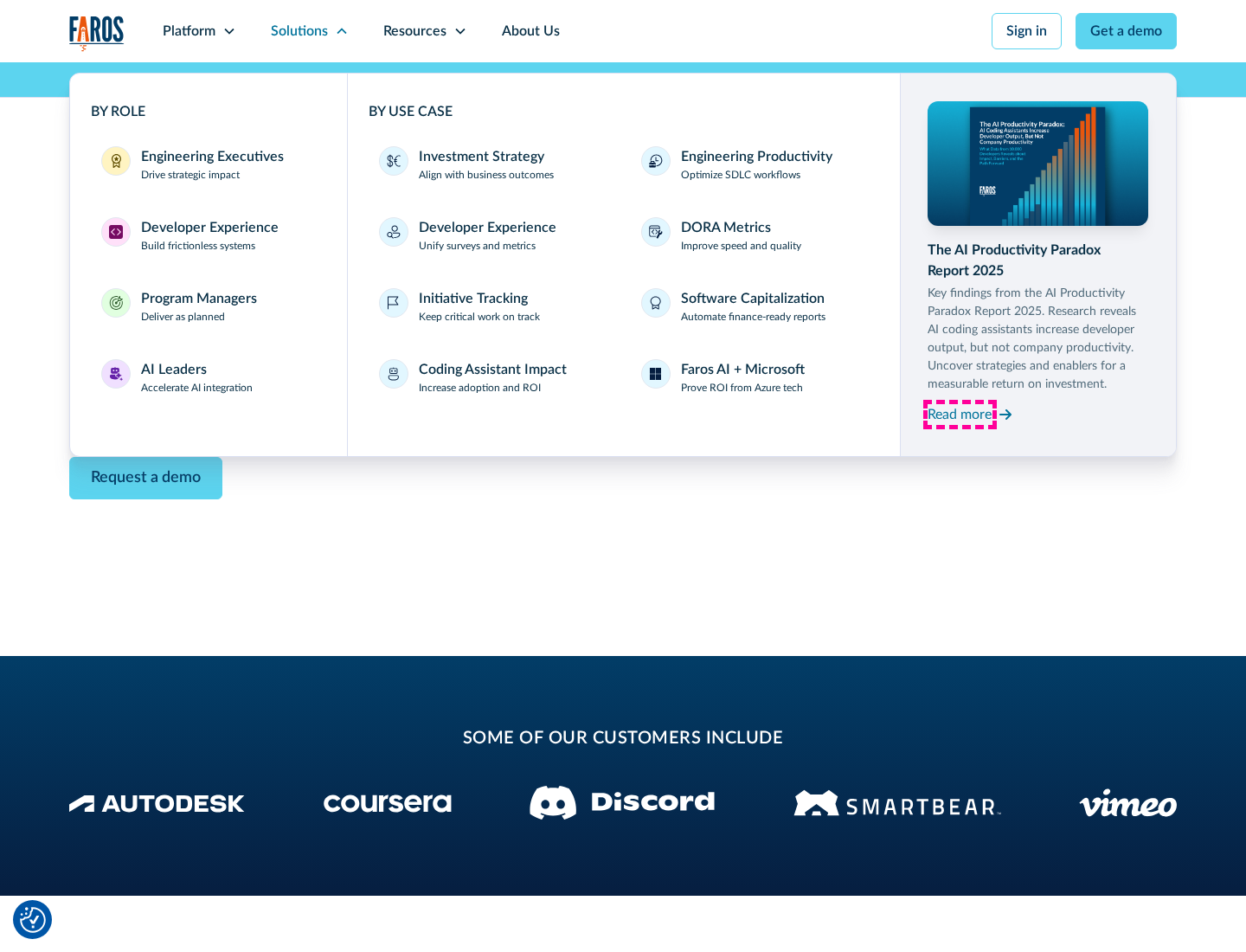
click at [959, 413] on div "Read more" at bounding box center [958, 414] width 64 height 21
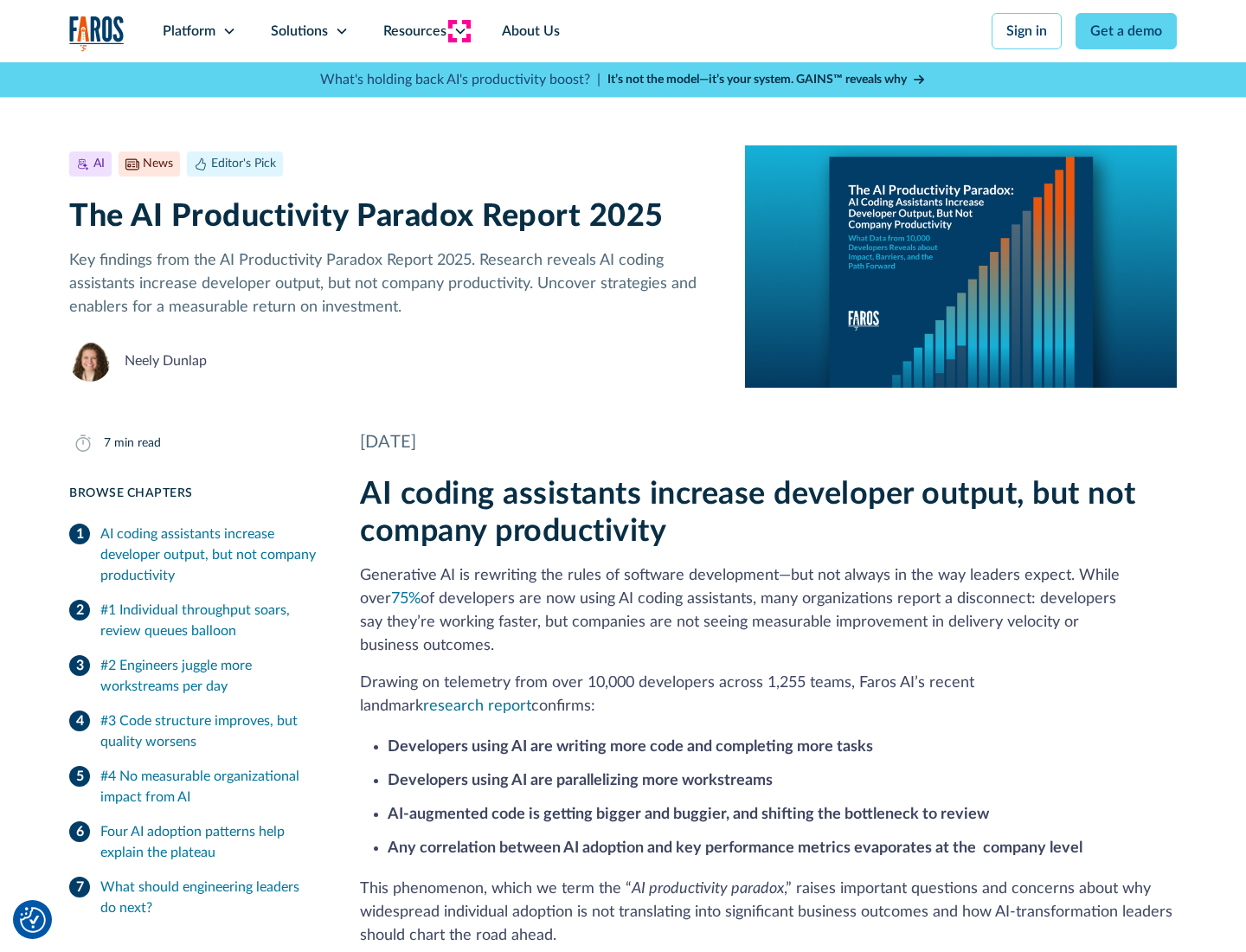
click at [458, 31] on icon at bounding box center [459, 30] width 14 height 14
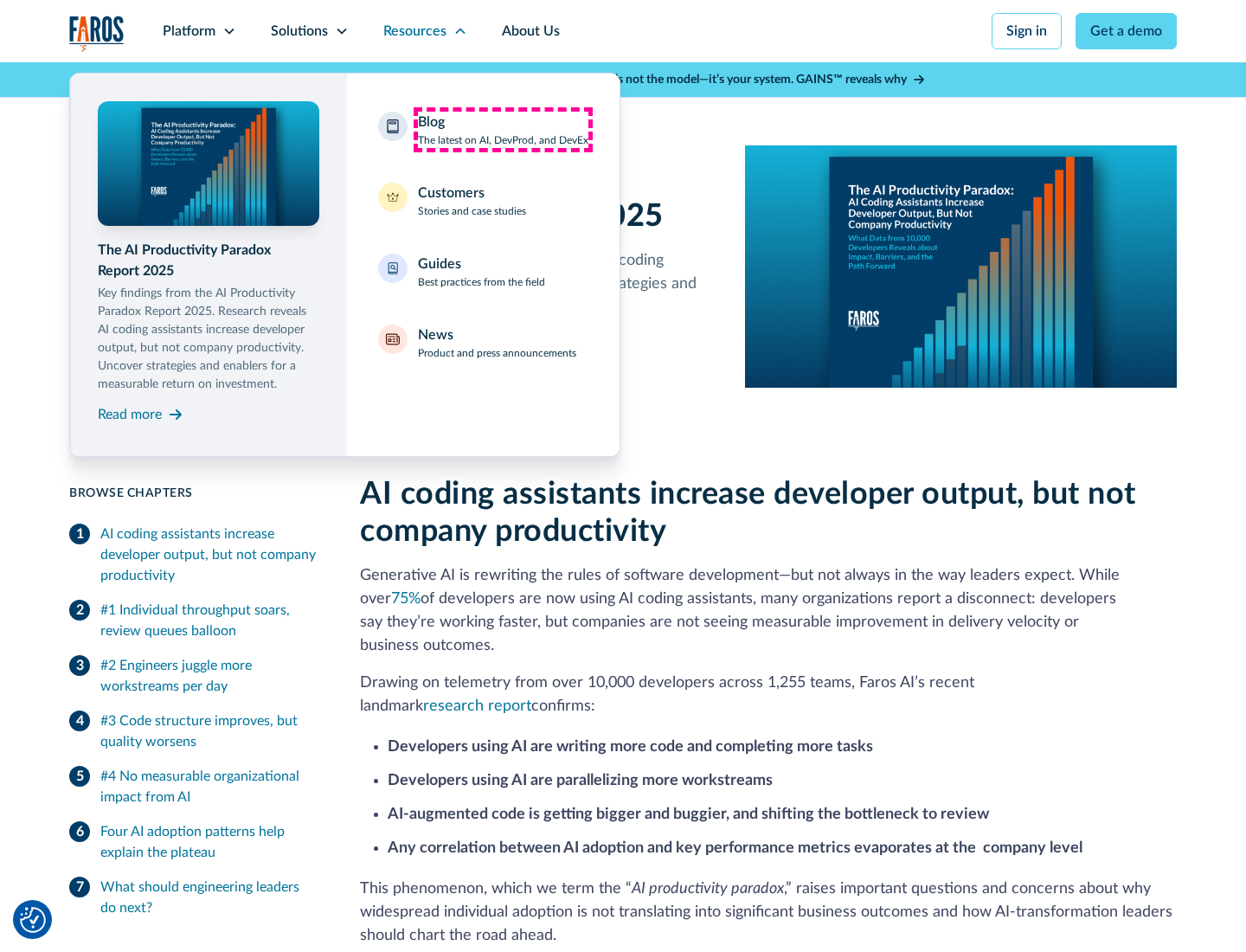
click at [503, 130] on div "Blog The latest on AI, DevProd, and DevEx" at bounding box center [503, 129] width 171 height 36
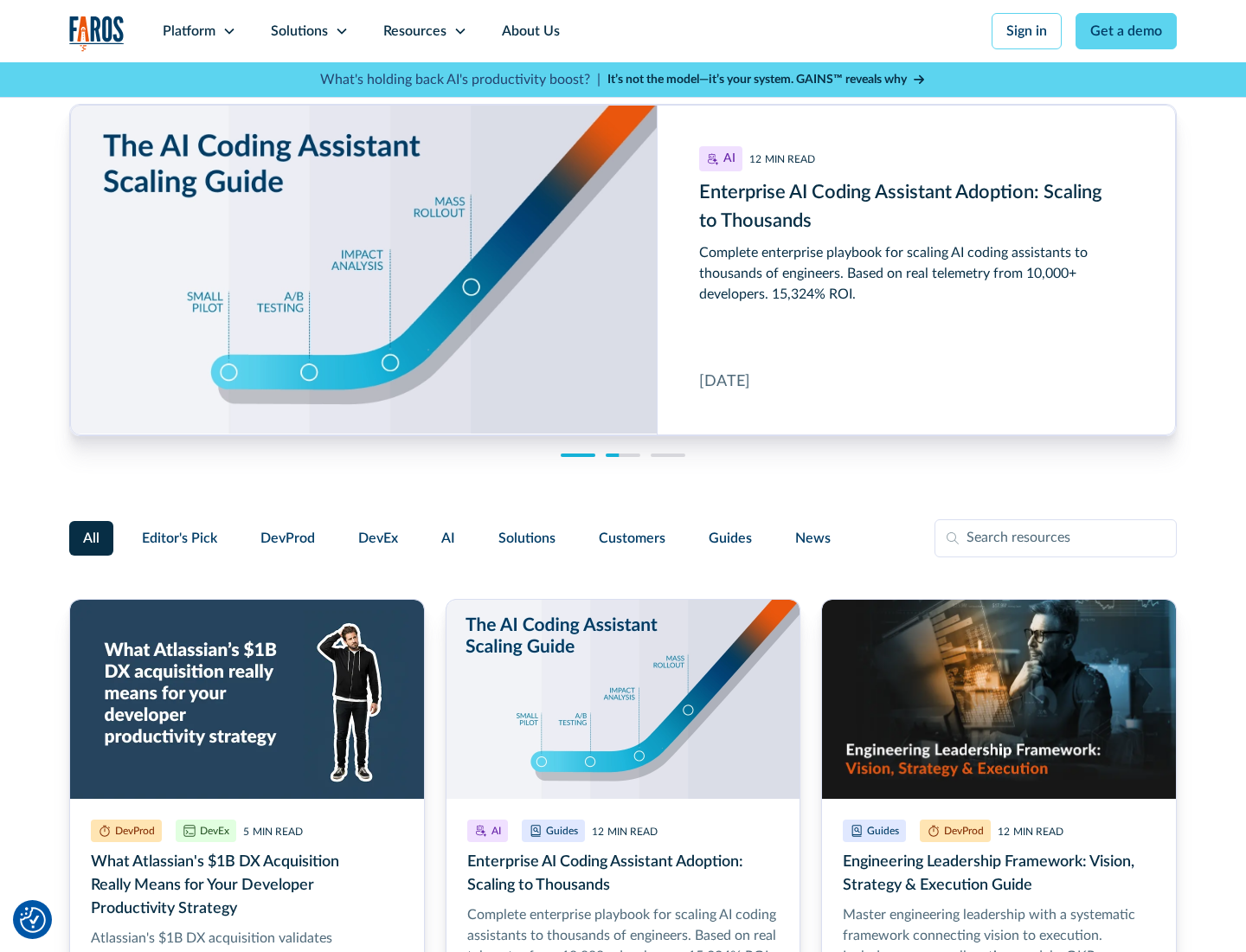
click at [1126, 31] on link "Get a demo" at bounding box center [1126, 30] width 101 height 36
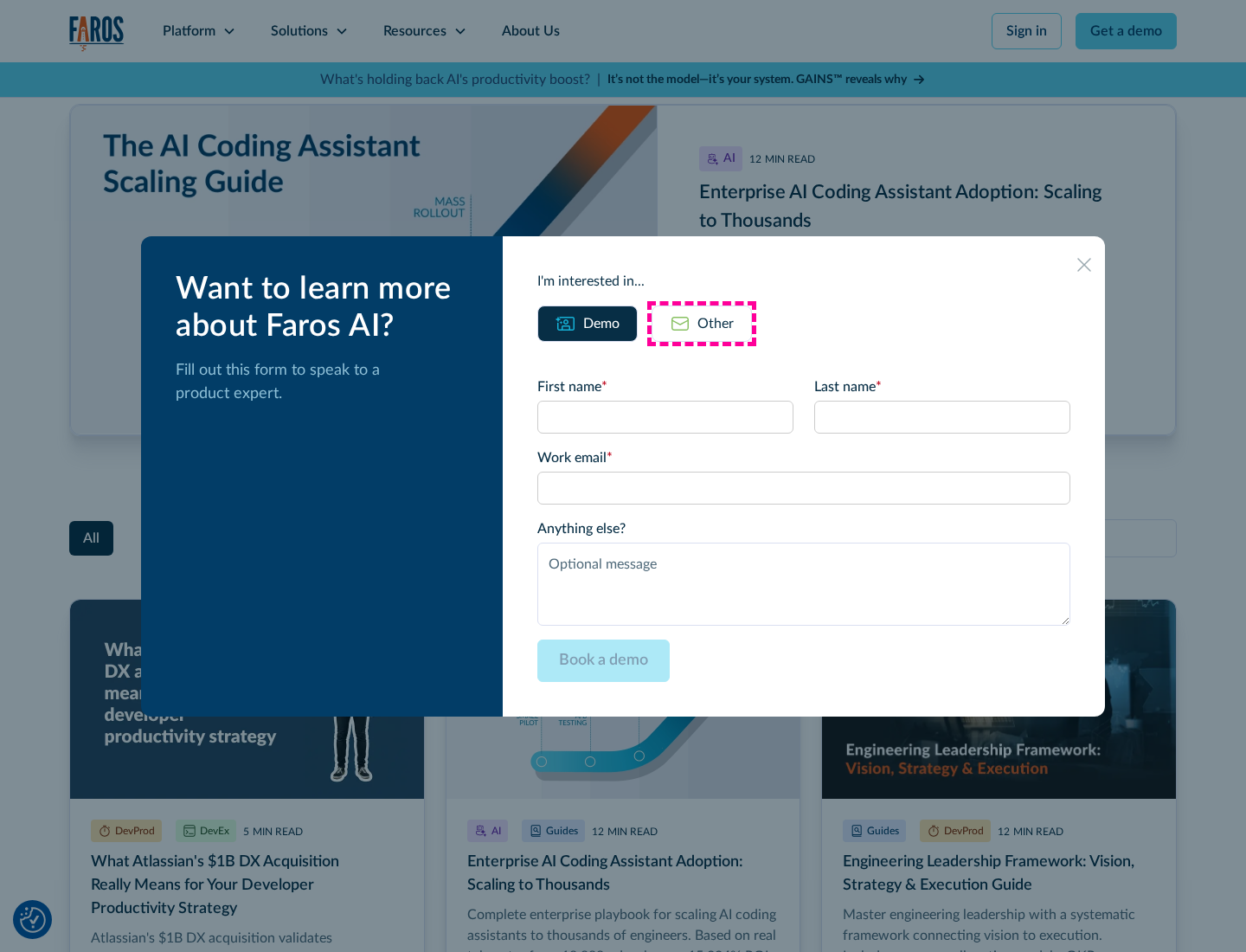
click at [702, 323] on div "Other" at bounding box center [715, 324] width 36 height 21
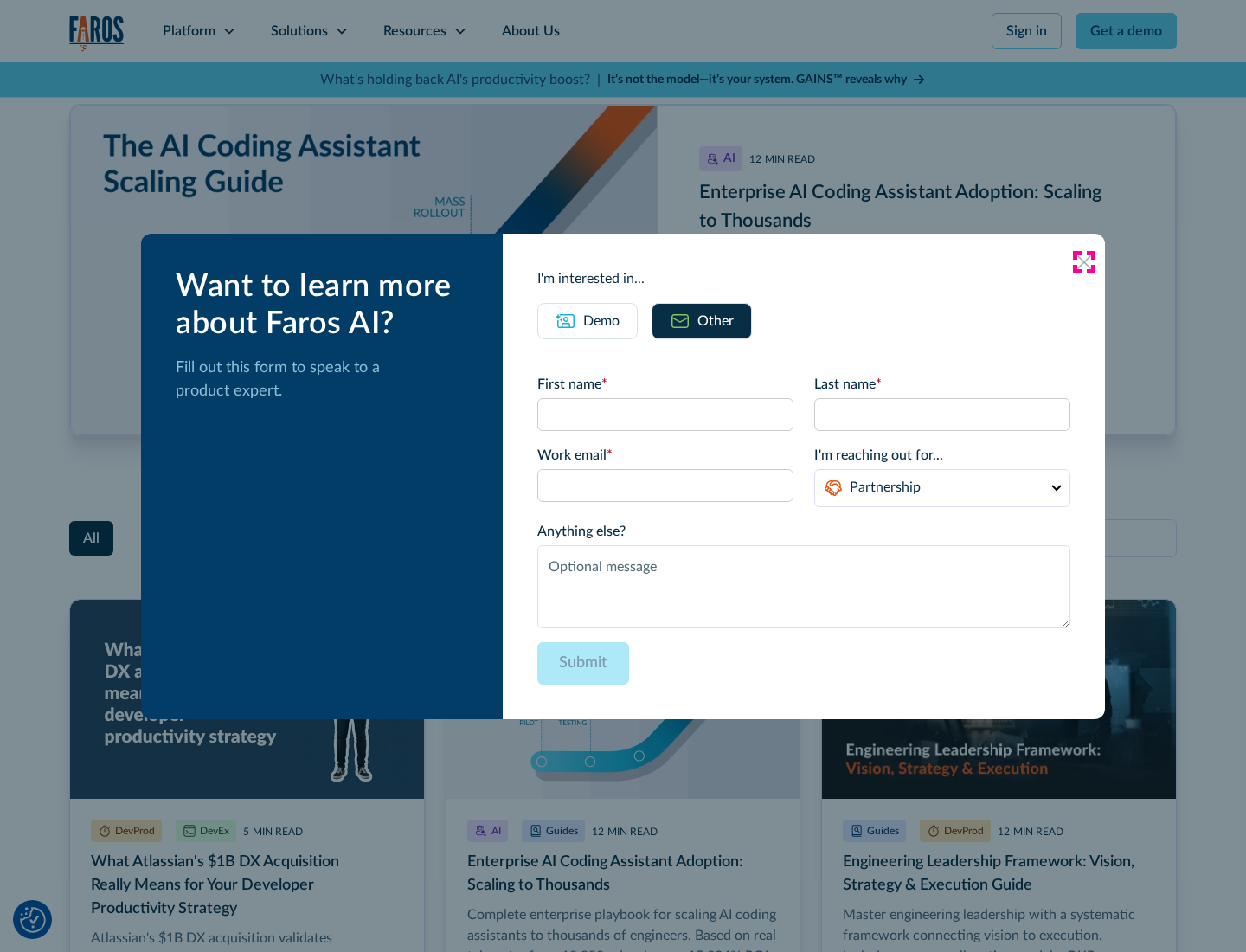
click at [1084, 261] on icon at bounding box center [1084, 262] width 14 height 14
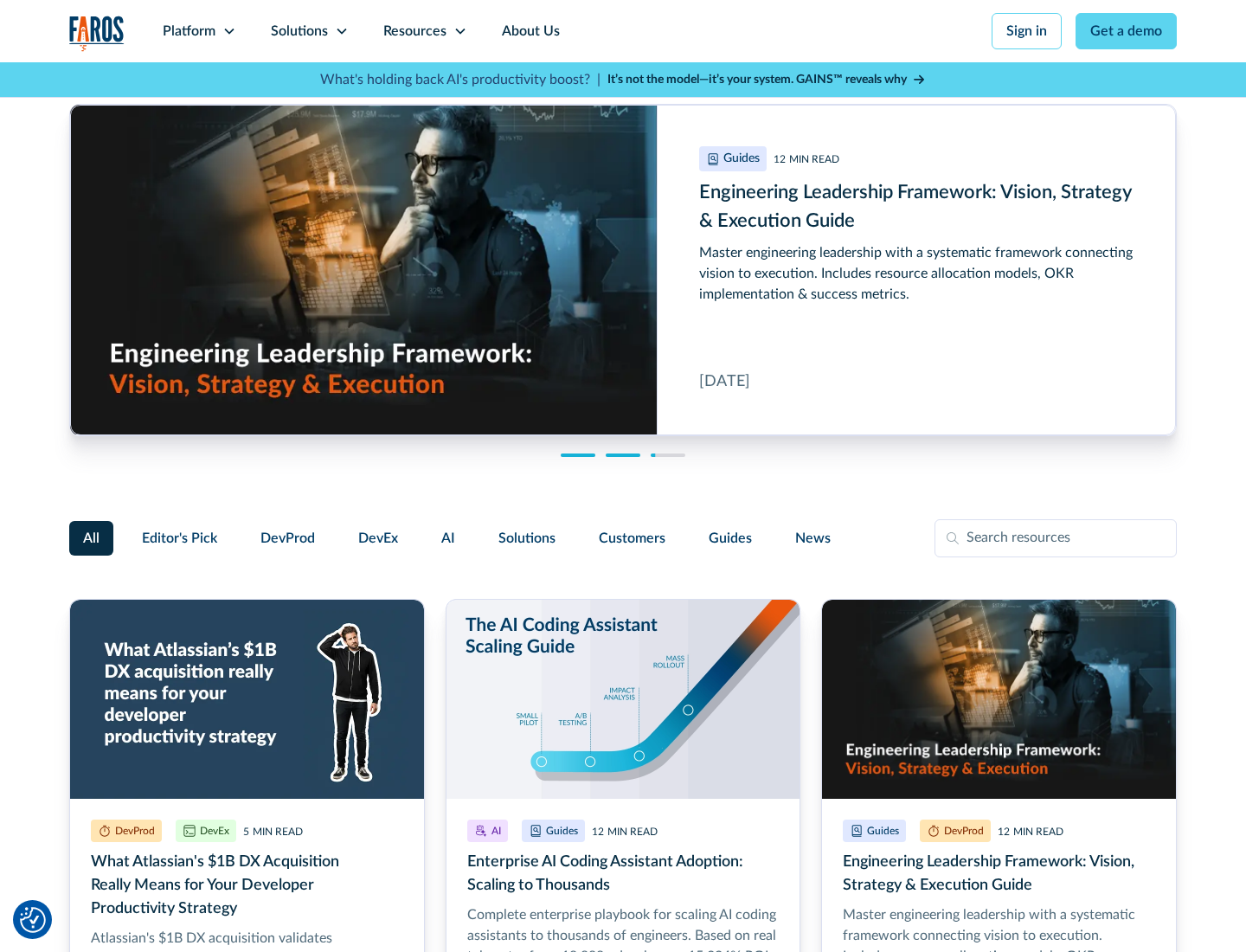
click at [528, 31] on link "About Us" at bounding box center [530, 31] width 92 height 63
